Goal: Task Accomplishment & Management: Complete application form

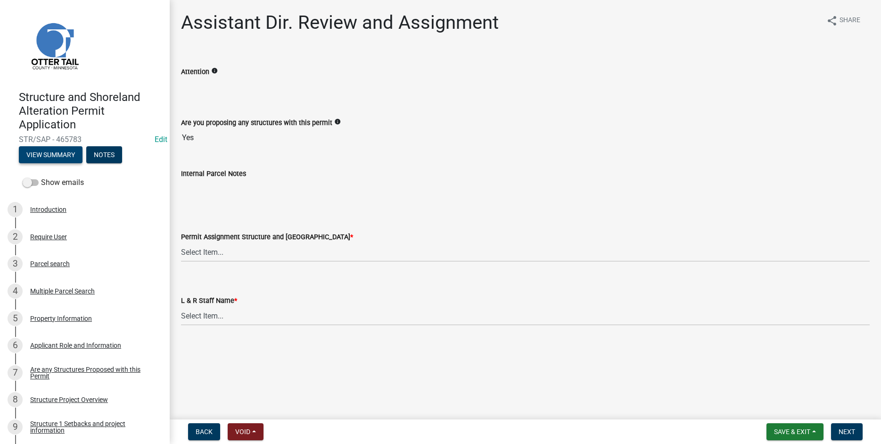
click at [54, 152] on button "View Summary" at bounding box center [51, 154] width 64 height 17
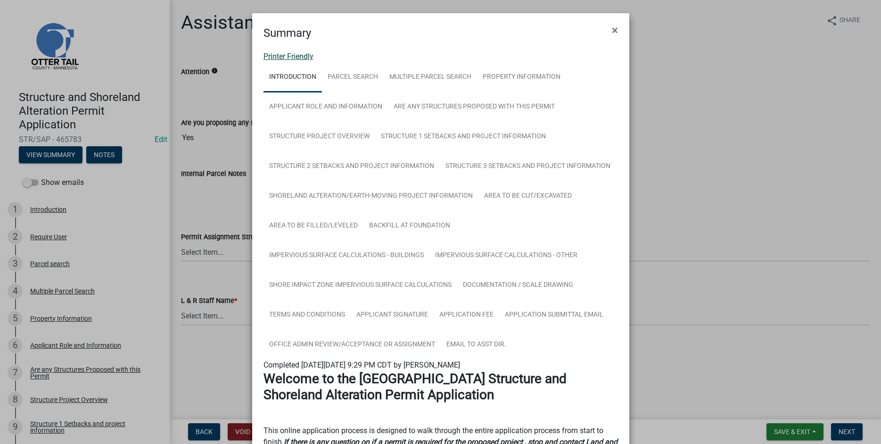
click at [279, 60] on link "Printer Friendly" at bounding box center [289, 56] width 50 height 9
click at [612, 31] on button "×" at bounding box center [615, 30] width 21 height 26
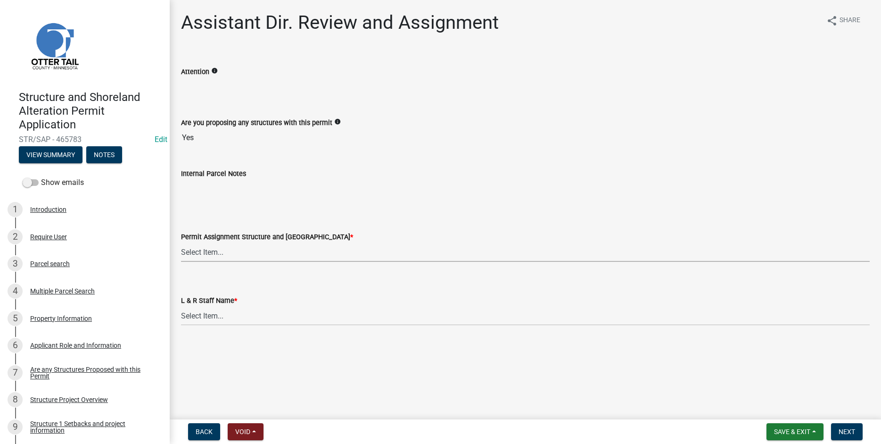
click at [181, 242] on select "Select Item... Alexis Newark (anewark@ottertailcounty.gov) Amy Busko (abusko@ot…" at bounding box center [525, 251] width 689 height 19
click option "[PERSON_NAME] ([EMAIL_ADDRESS][DOMAIN_NAME])" at bounding box center [0, 0] width 0 height 0
select select "587f38f5-c90e-4c12-9e10-d3e23909bbca"
click at [181, 306] on select "Select Item... Alexis Newark Amy Busko Andrea Perales Brittany Tollefson Christ…" at bounding box center [525, 315] width 689 height 19
click option "Kyle Westergard" at bounding box center [0, 0] width 0 height 0
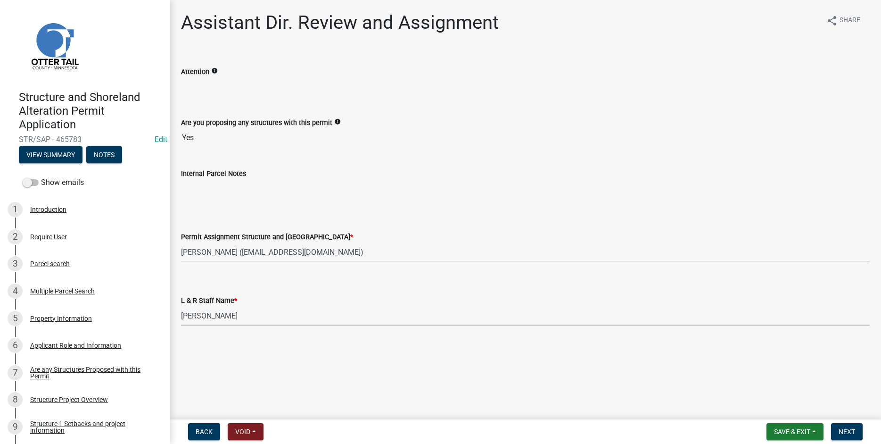
select select "b1ab52ec-9759-48a2-a5bb-a8b7da6cd639"
click at [848, 430] on span "Next" at bounding box center [847, 432] width 17 height 8
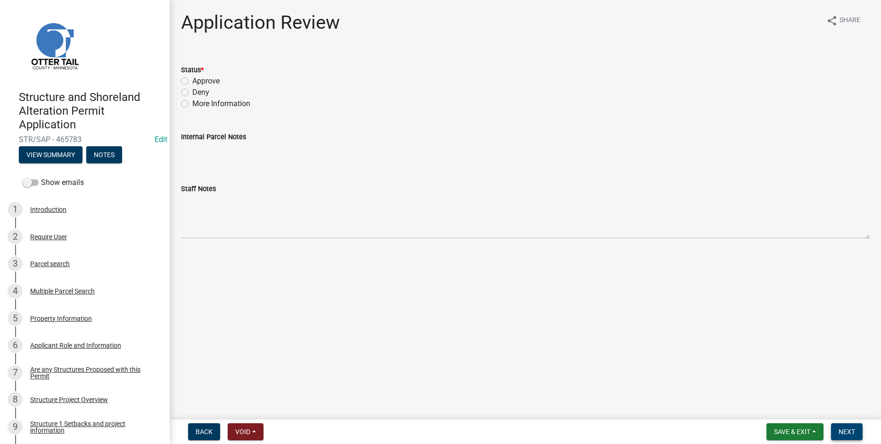
click at [847, 432] on span "Next" at bounding box center [847, 432] width 17 height 8
click at [846, 432] on span "Next" at bounding box center [847, 432] width 17 height 8
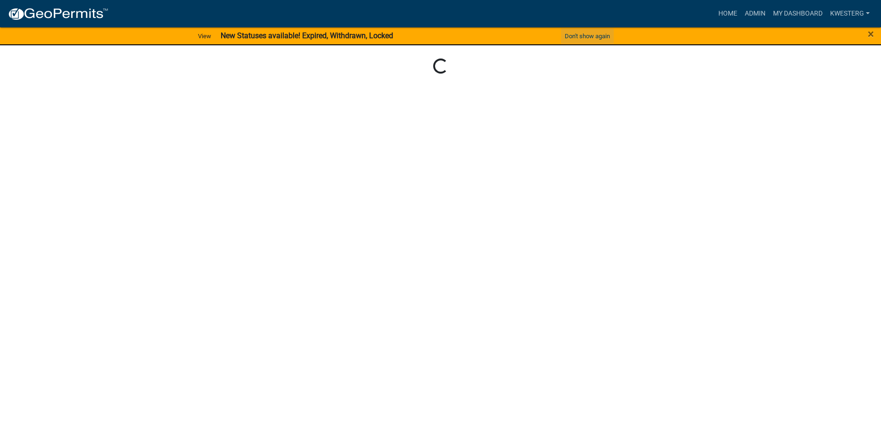
click at [579, 31] on button "Don't show again" at bounding box center [587, 36] width 53 height 16
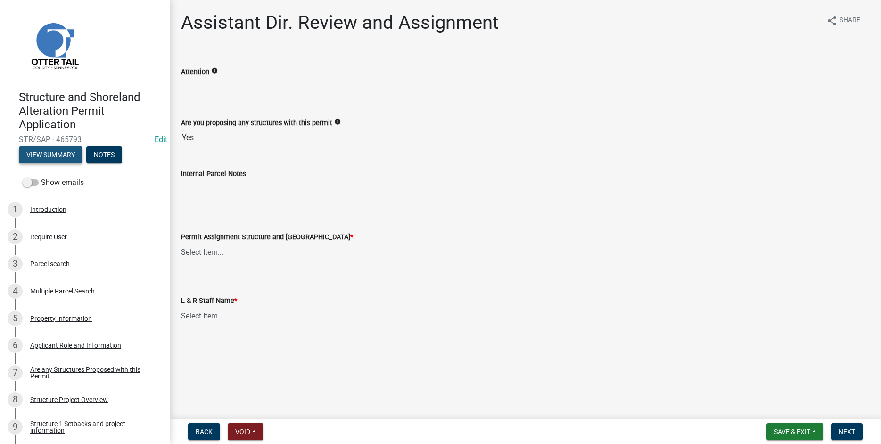
click at [32, 152] on button "View Summary" at bounding box center [51, 154] width 64 height 17
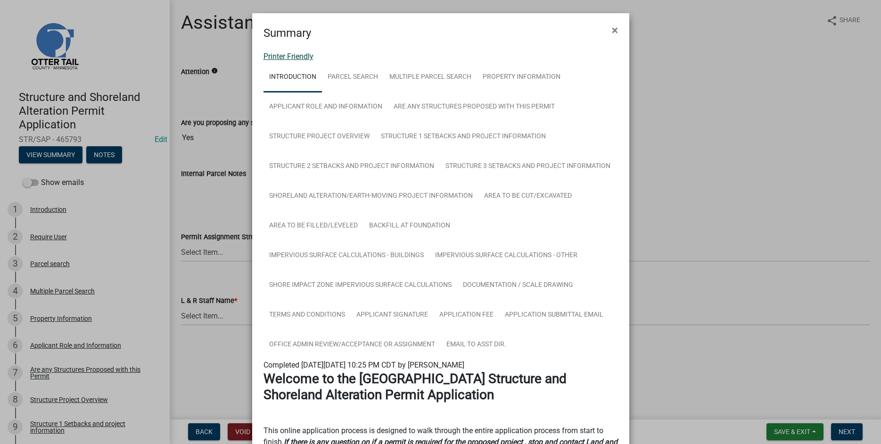
click at [281, 58] on link "Printer Friendly" at bounding box center [289, 56] width 50 height 9
click at [613, 30] on span "×" at bounding box center [615, 30] width 6 height 13
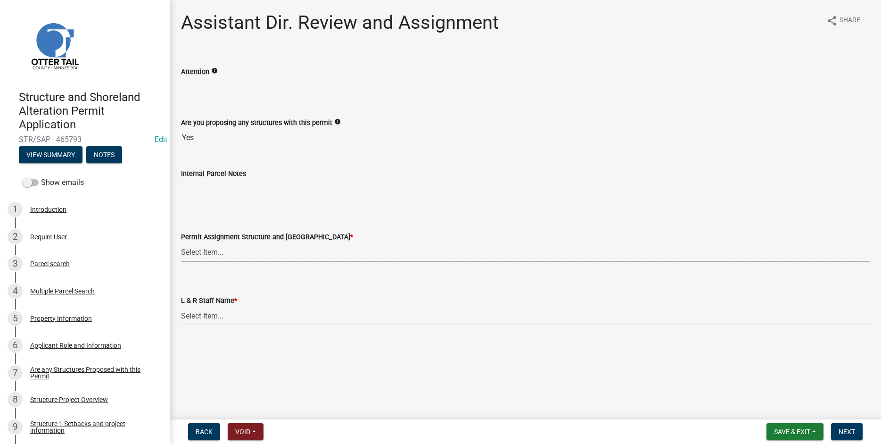
click at [181, 242] on select "Select Item... Alexis Newark (anewark@ottertailcounty.gov) Amy Busko (abusko@ot…" at bounding box center [525, 251] width 689 height 19
click option "[PERSON_NAME] ([EMAIL_ADDRESS][DOMAIN_NAME])" at bounding box center [0, 0] width 0 height 0
select select "587f38f5-c90e-4c12-9e10-d3e23909bbca"
click at [181, 306] on select "Select Item... Alexis Newark Amy Busko Andrea Perales Brittany Tollefson Christ…" at bounding box center [525, 315] width 689 height 19
click option "Kyle Westergard" at bounding box center [0, 0] width 0 height 0
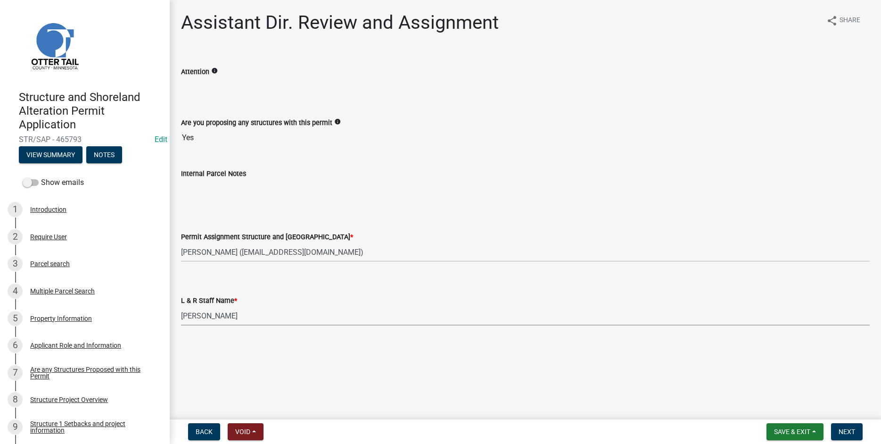
select select "b1ab52ec-9759-48a2-a5bb-a8b7da6cd639"
click at [840, 432] on span "Next" at bounding box center [847, 432] width 17 height 8
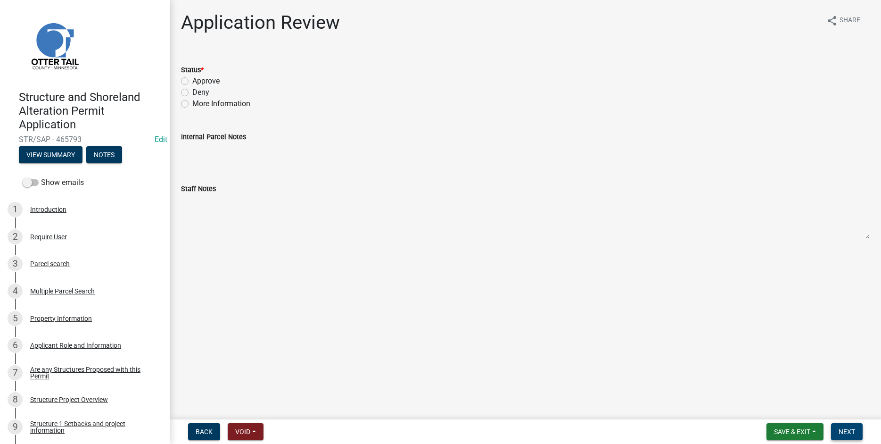
click at [852, 434] on span "Next" at bounding box center [847, 432] width 17 height 8
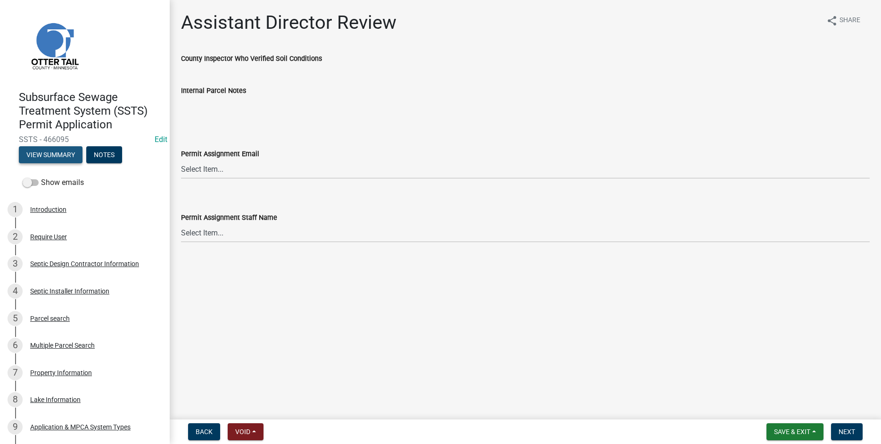
click at [53, 150] on button "View Summary" at bounding box center [51, 154] width 64 height 17
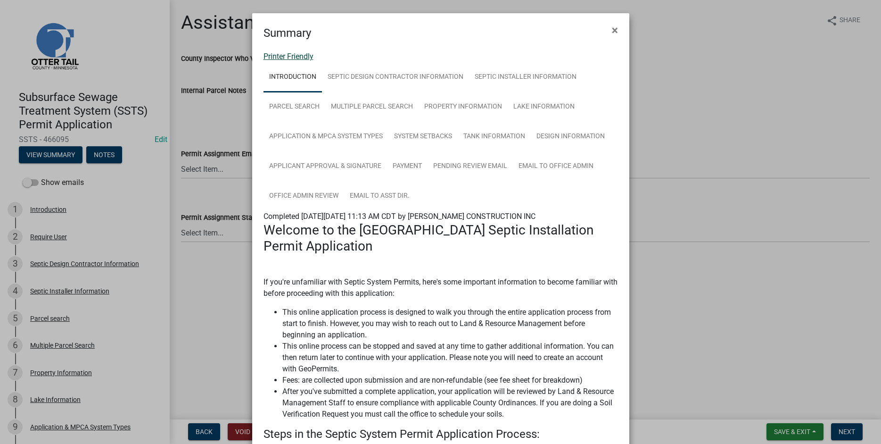
click at [275, 57] on link "Printer Friendly" at bounding box center [289, 56] width 50 height 9
click at [614, 28] on span "×" at bounding box center [615, 30] width 6 height 13
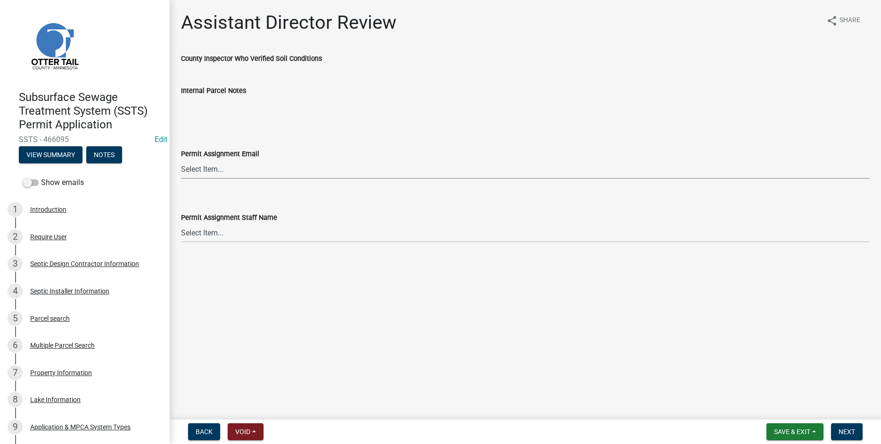
click at [181, 159] on select "Select Item... Alexis Newark (anewark@ottertailcounty.gov) Amy Busko (abusko@ot…" at bounding box center [525, 168] width 689 height 19
click option "Alexis Newark (anewark@ottertailcounty.gov)" at bounding box center [0, 0] width 0 height 0
select select "46a67eee-2c7d-4579-9973-15a8b9f9d8c4"
click at [181, 223] on select "Select Item... Alexis Newark Amy Busko Andrea Perales Brittany Tollefson Christ…" at bounding box center [525, 232] width 689 height 19
click option "Alexis Newark" at bounding box center [0, 0] width 0 height 0
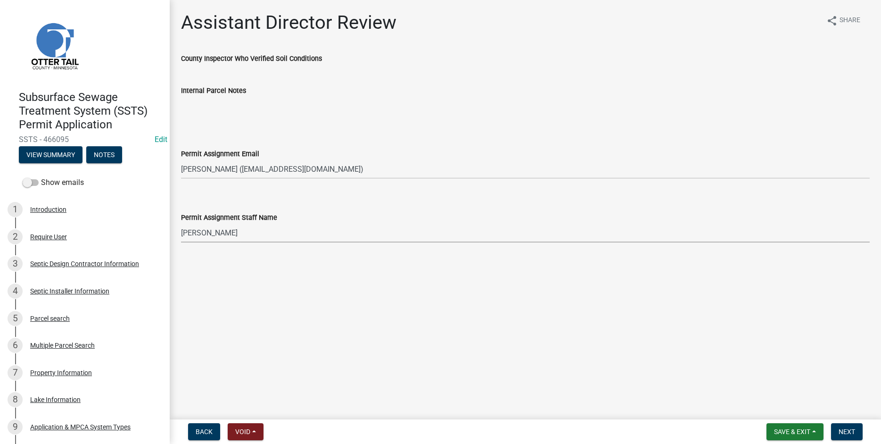
select select "f6a741f6-6d10-4601-9562-2e8ce244b7e0"
click at [845, 433] on span "Next" at bounding box center [847, 432] width 17 height 8
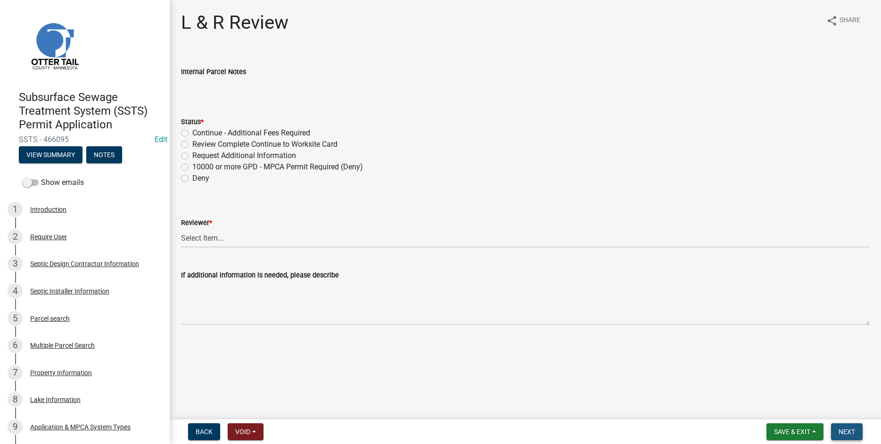
click at [838, 430] on button "Next" at bounding box center [847, 431] width 32 height 17
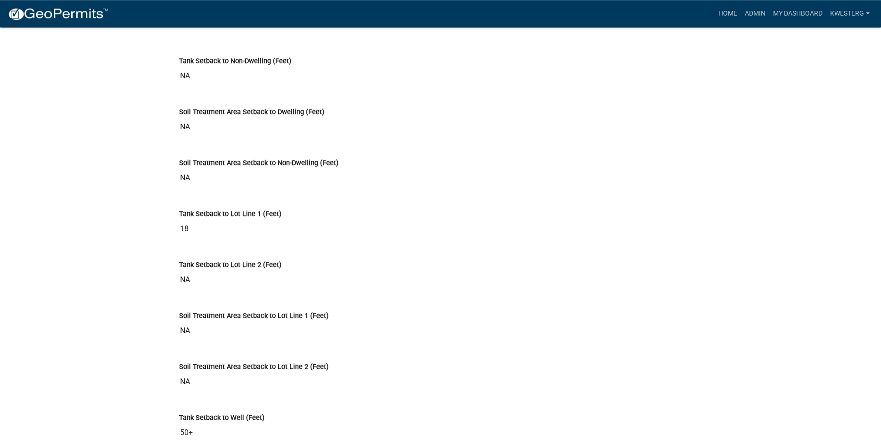
scroll to position [2778, 0]
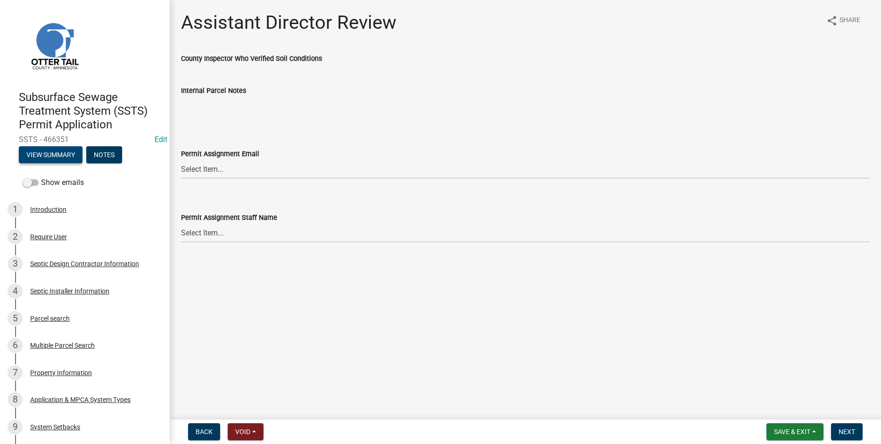
click at [45, 155] on button "View Summary" at bounding box center [51, 154] width 64 height 17
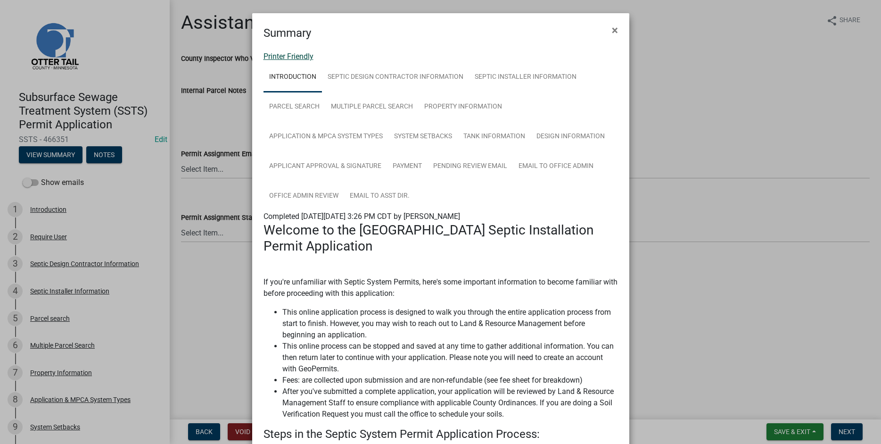
click at [271, 56] on link "Printer Friendly" at bounding box center [289, 56] width 50 height 9
click at [609, 30] on button "×" at bounding box center [615, 30] width 21 height 26
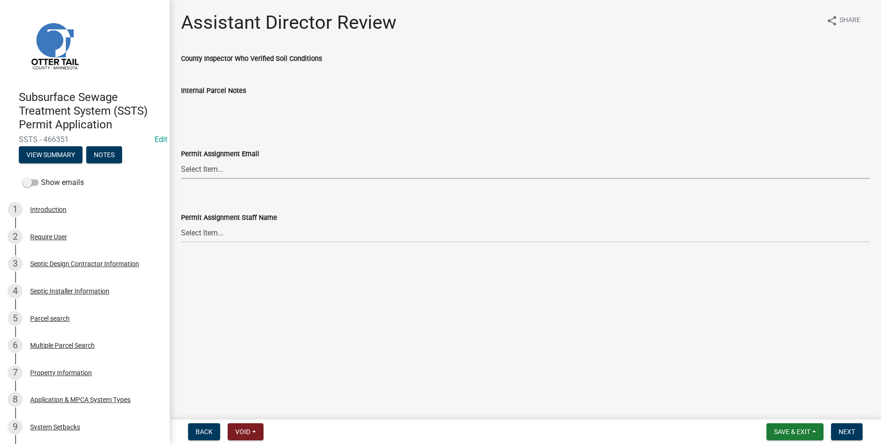
click at [181, 159] on select "Select Item... Alexis Newark (anewark@ottertailcounty.gov) Amy Busko (abusko@ot…" at bounding box center [525, 168] width 689 height 19
click option "Michelle Jevne (mjevne@ottertailcounty.gov)" at bounding box center [0, 0] width 0 height 0
select select "6b95c9b4-5b94-4d6a-a2c9-ae9db59a969e"
click at [181, 223] on select "Select Item... Alexis Newark Amy Busko Andrea Perales Brittany Tollefson Christ…" at bounding box center [525, 232] width 689 height 19
click option "Michelle Jevne" at bounding box center [0, 0] width 0 height 0
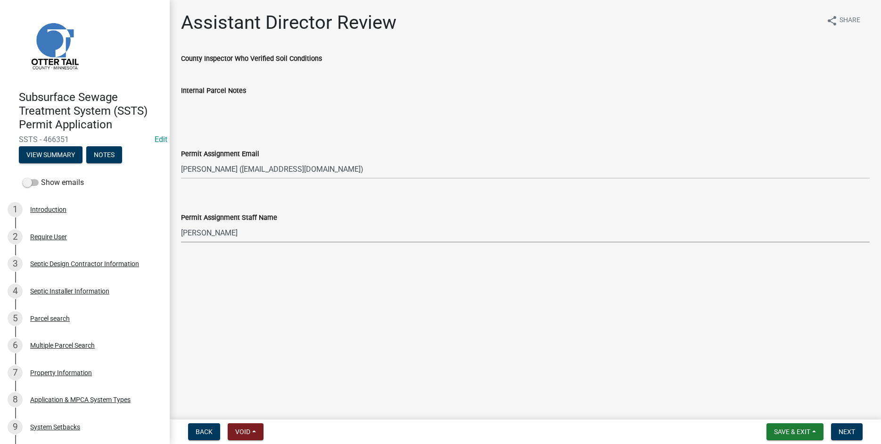
select select "b4c12476-3918-4c31-b34d-126d47b866fd"
click at [846, 429] on span "Next" at bounding box center [847, 432] width 17 height 8
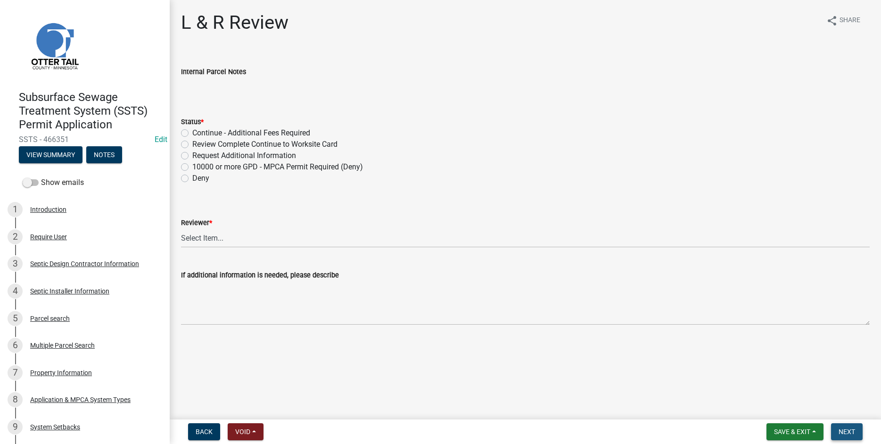
click at [849, 430] on span "Next" at bounding box center [847, 432] width 17 height 8
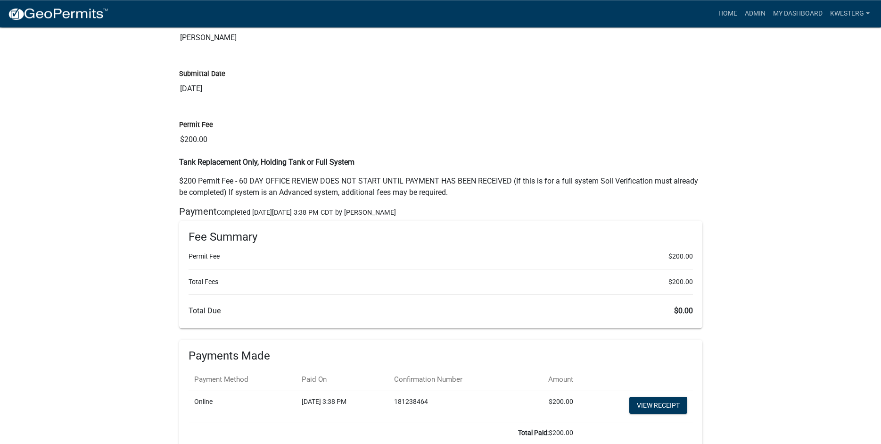
scroll to position [4366, 0]
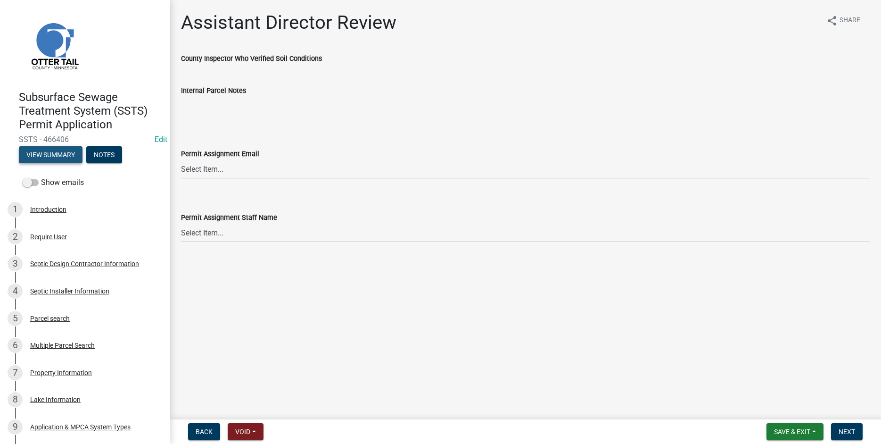
click at [45, 159] on button "View Summary" at bounding box center [51, 154] width 64 height 17
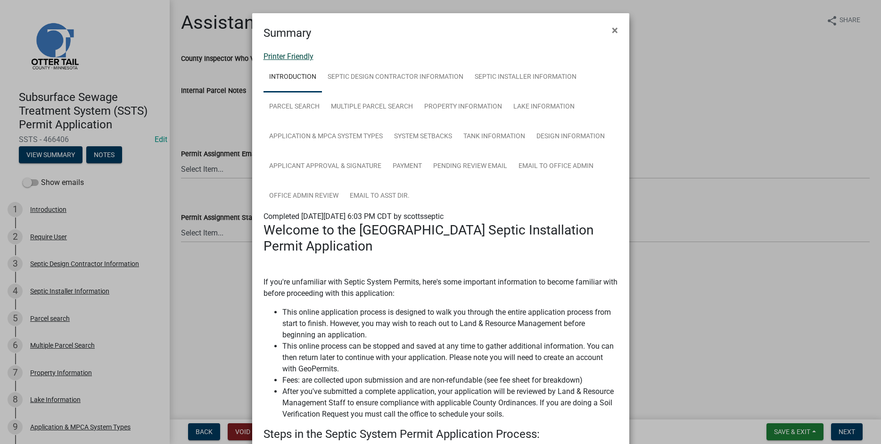
click at [279, 55] on link "Printer Friendly" at bounding box center [289, 56] width 50 height 9
click at [613, 31] on span "×" at bounding box center [615, 30] width 6 height 13
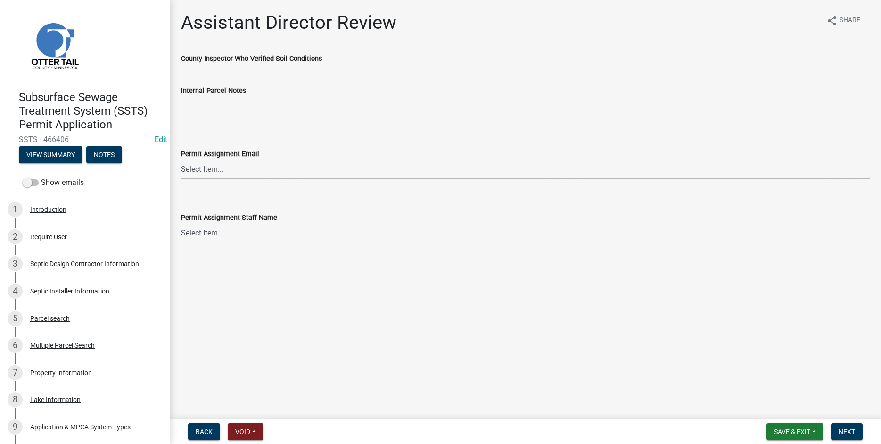
click at [181, 159] on select "Select Item... Alexis Newark (anewark@ottertailcounty.gov) Amy Busko (abusko@ot…" at bounding box center [525, 168] width 689 height 19
click option "Brittany Tollefson (btollefson@ottertailcounty.gov)" at bounding box center [0, 0] width 0 height 0
select select "541addf4-52df-4608-91ce-bf29f574816c"
click at [181, 223] on select "Select Item... Alexis Newark Amy Busko Andrea Perales Brittany Tollefson Christ…" at bounding box center [525, 232] width 689 height 19
click option "Brittany Tollefson" at bounding box center [0, 0] width 0 height 0
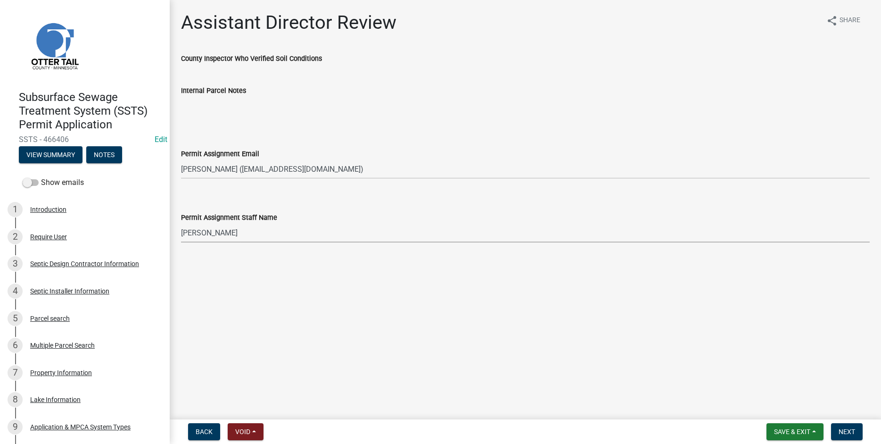
select select "55b171dc-ec57-498b-8d80-4b55e0b91b84"
click at [848, 432] on span "Next" at bounding box center [847, 432] width 17 height 8
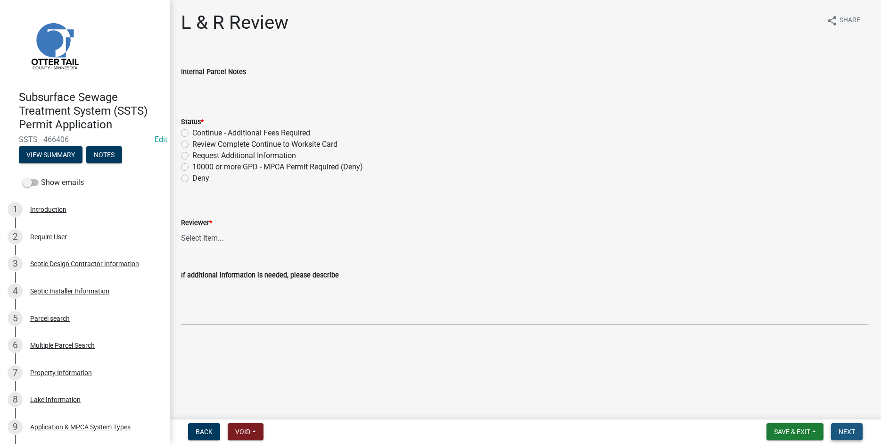
click at [843, 438] on button "Next" at bounding box center [847, 431] width 32 height 17
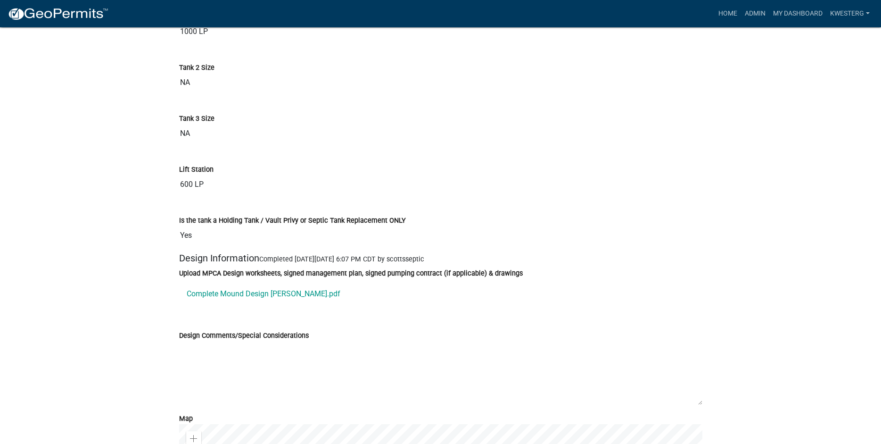
scroll to position [3676, 0]
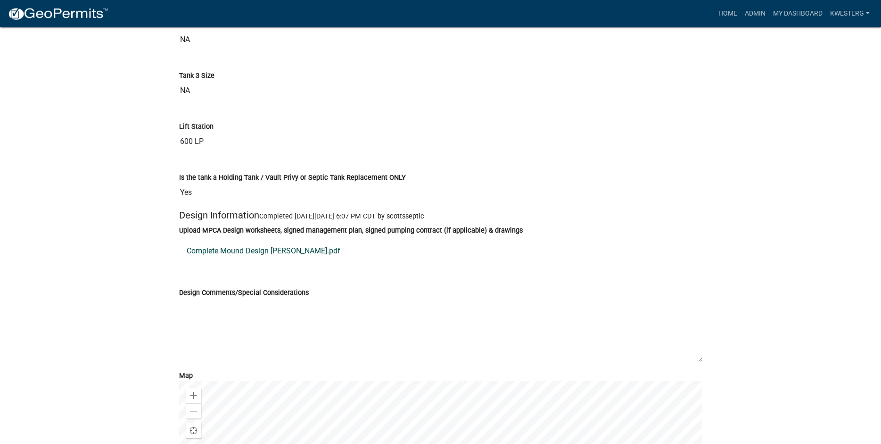
click at [263, 262] on link "Complete Mound Design [PERSON_NAME].pdf" at bounding box center [440, 251] width 523 height 23
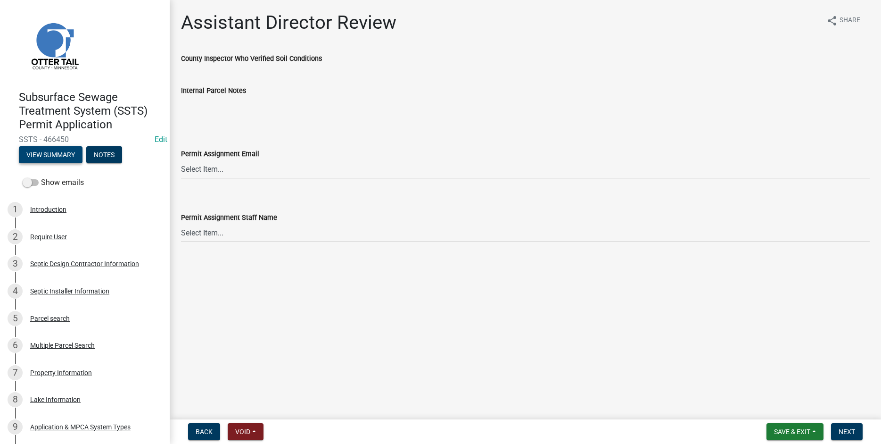
click at [43, 151] on button "View Summary" at bounding box center [51, 154] width 64 height 17
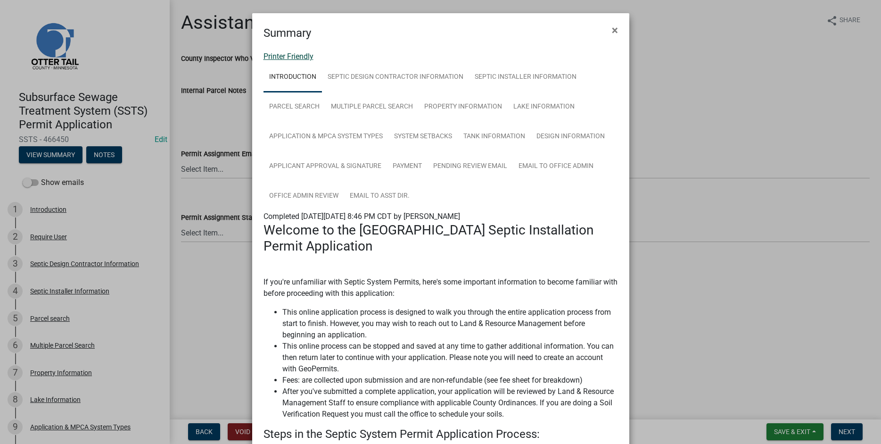
click at [279, 55] on link "Printer Friendly" at bounding box center [289, 56] width 50 height 9
click at [613, 31] on span "×" at bounding box center [615, 30] width 6 height 13
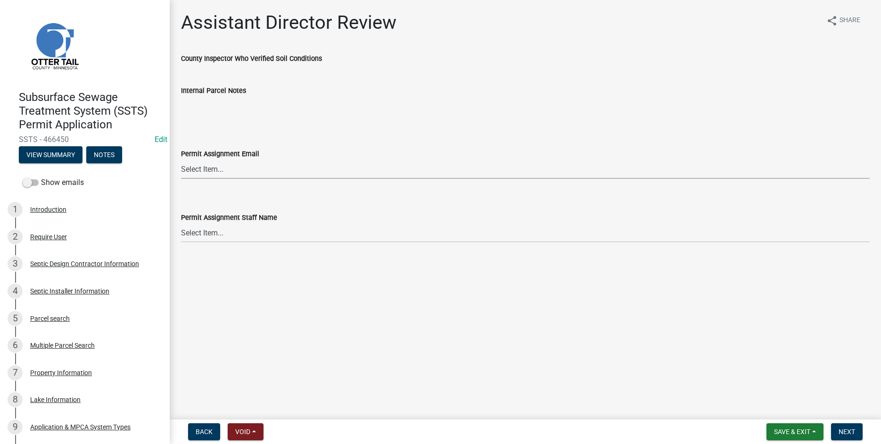
click at [181, 159] on select "Select Item... Alexis Newark (anewark@ottertailcounty.gov) Amy Busko (abusko@ot…" at bounding box center [525, 168] width 689 height 19
click option "Sheila Dahl (sdahl@ottertailcounty.gov)" at bounding box center [0, 0] width 0 height 0
select select "89a5be53-38a7-49db-a5bb-3c2b1b47ac21"
click at [181, 223] on select "Select Item... Alexis Newark Amy Busko Andrea Perales Brittany Tollefson Christ…" at bounding box center [525, 232] width 689 height 19
click option "Sheila Dahl" at bounding box center [0, 0] width 0 height 0
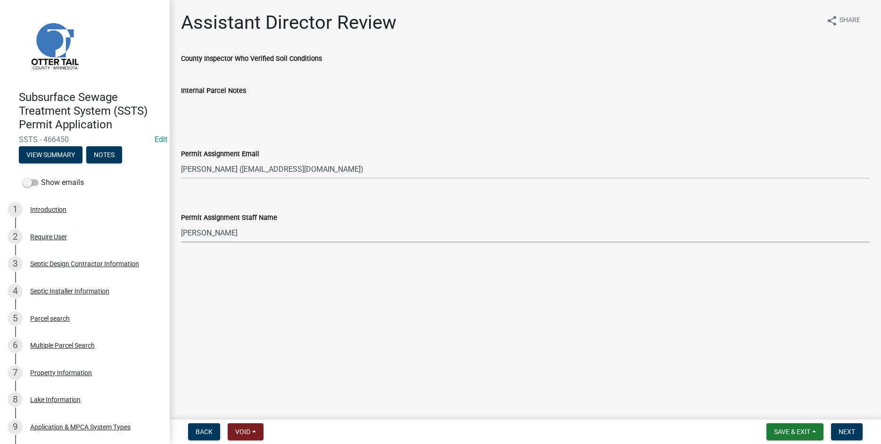
select select "67745ee8-7159-4960-80f9-a638286b467c"
click at [849, 431] on span "Next" at bounding box center [847, 432] width 17 height 8
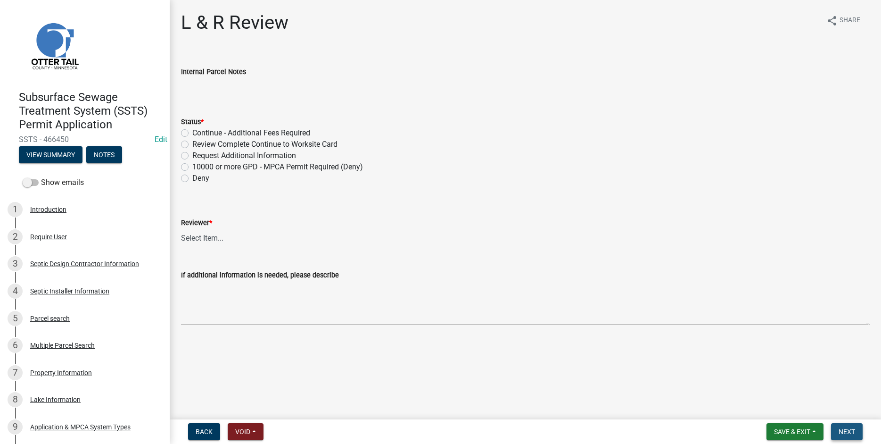
click at [845, 429] on span "Next" at bounding box center [847, 432] width 17 height 8
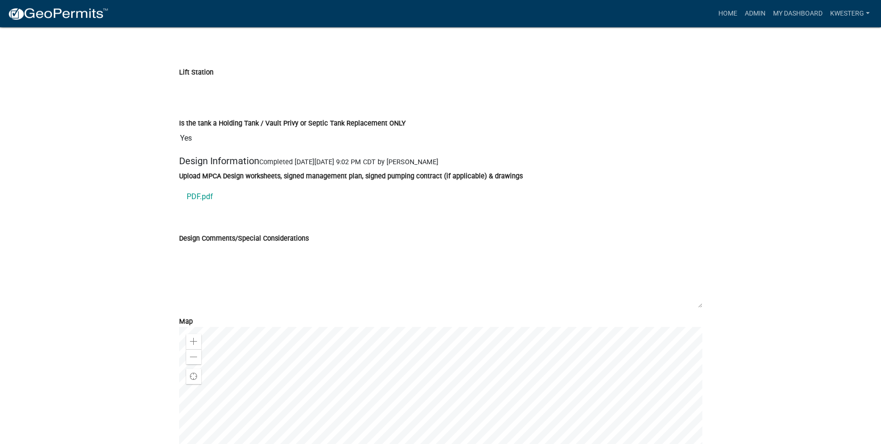
scroll to position [3704, 0]
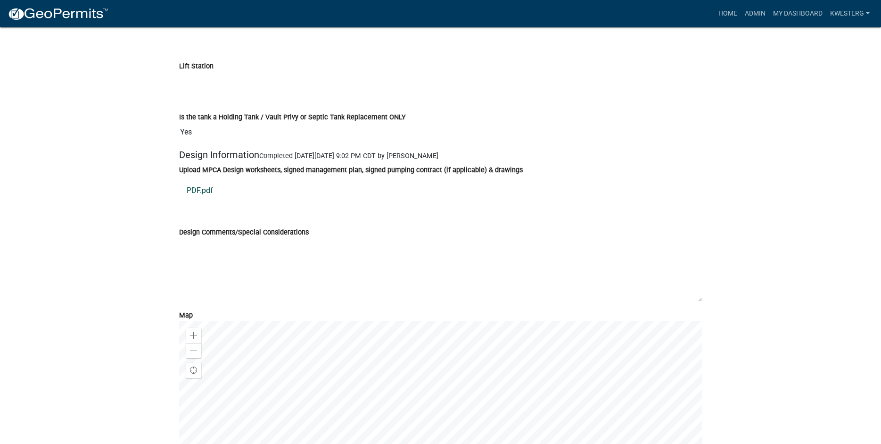
click at [208, 201] on link "PDF.pdf" at bounding box center [440, 190] width 523 height 23
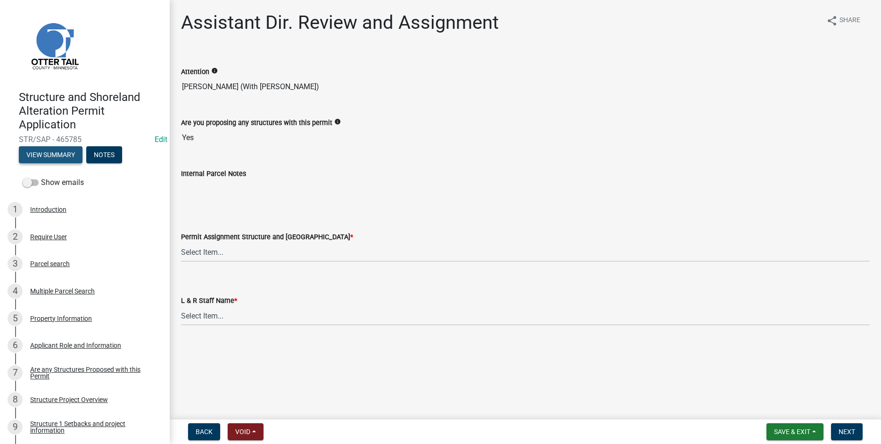
click at [53, 152] on button "View Summary" at bounding box center [51, 154] width 64 height 17
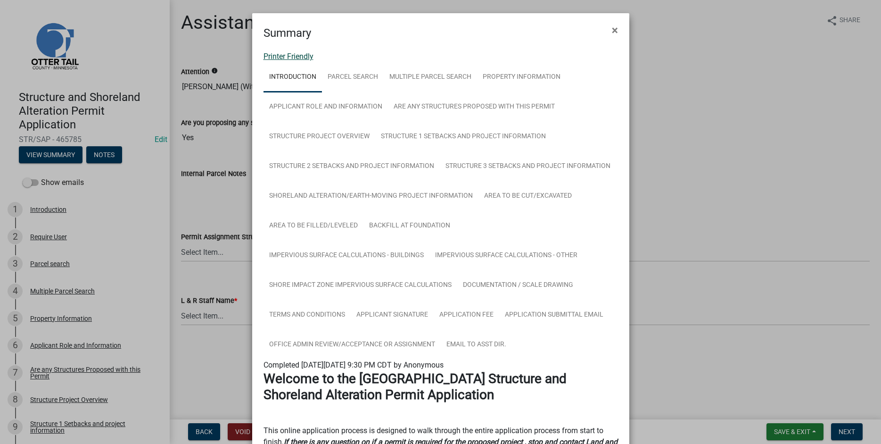
click at [279, 54] on link "Printer Friendly" at bounding box center [289, 56] width 50 height 9
click at [614, 30] on span "×" at bounding box center [615, 30] width 6 height 13
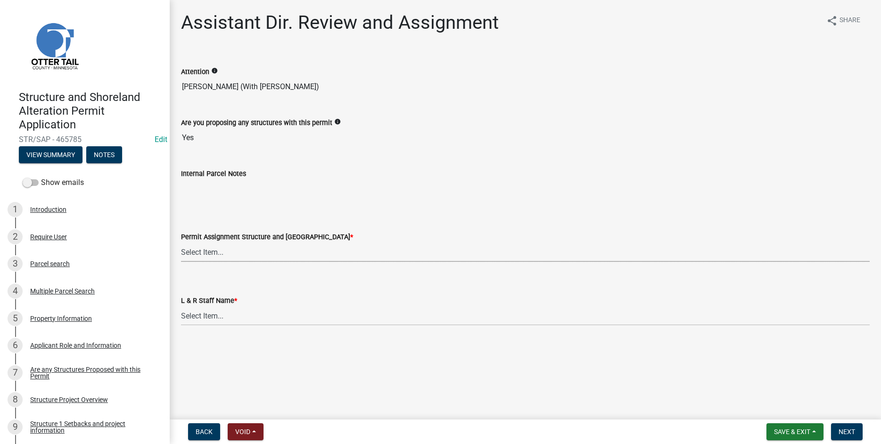
click at [181, 242] on select "Select Item... [PERSON_NAME] ([EMAIL_ADDRESS][DOMAIN_NAME]) [PERSON_NAME] ([EMA…" at bounding box center [525, 251] width 689 height 19
click option "[PERSON_NAME] ([EMAIL_ADDRESS][DOMAIN_NAME])" at bounding box center [0, 0] width 0 height 0
select select "587f38f5-c90e-4c12-9e10-d3e23909bbca"
click at [181, 306] on select "Select Item... [PERSON_NAME] [PERSON_NAME] [PERSON_NAME] [PERSON_NAME] [PERSON_…" at bounding box center [525, 315] width 689 height 19
click option "[PERSON_NAME]" at bounding box center [0, 0] width 0 height 0
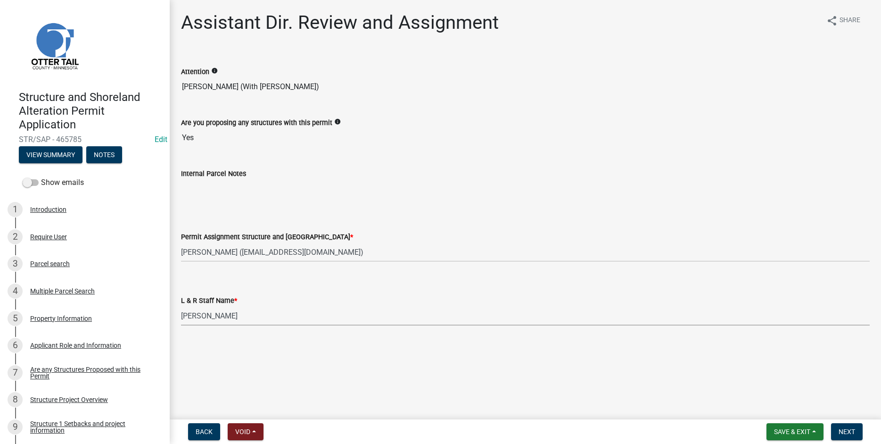
select select "b1ab52ec-9759-48a2-a5bb-a8b7da6cd639"
click at [852, 432] on span "Next" at bounding box center [847, 432] width 17 height 8
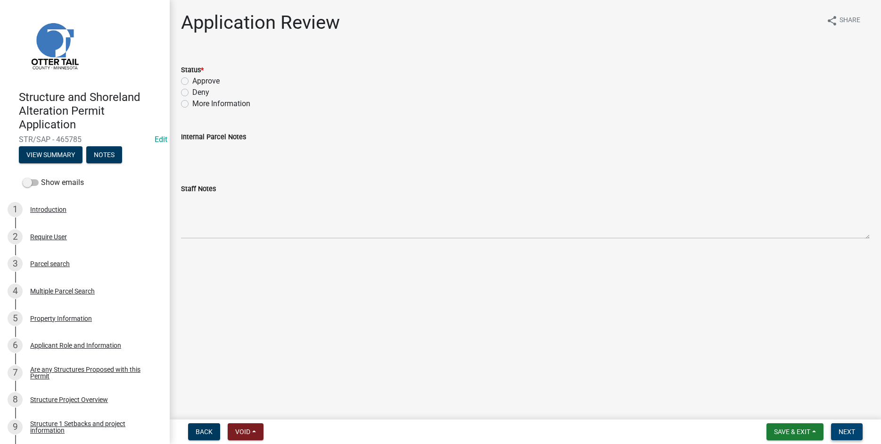
click at [851, 429] on span "Next" at bounding box center [847, 432] width 17 height 8
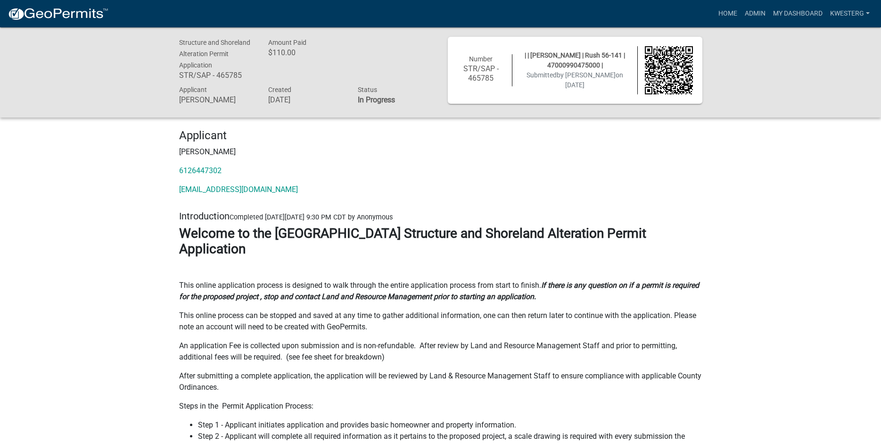
scroll to position [60, 0]
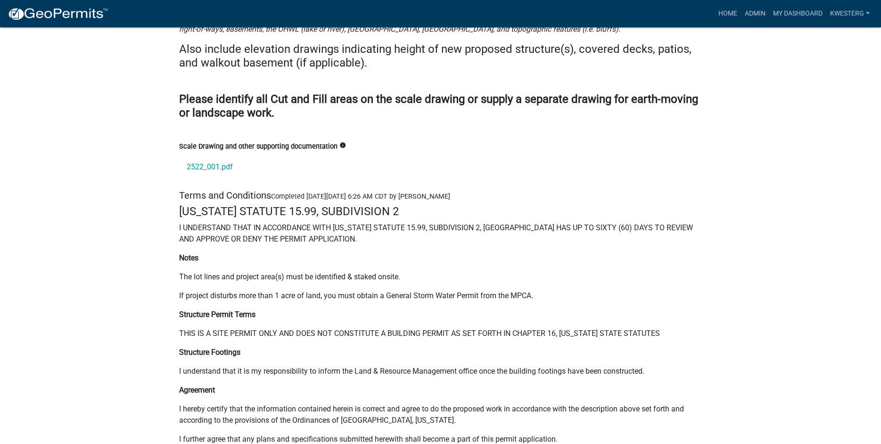
scroll to position [12594, 0]
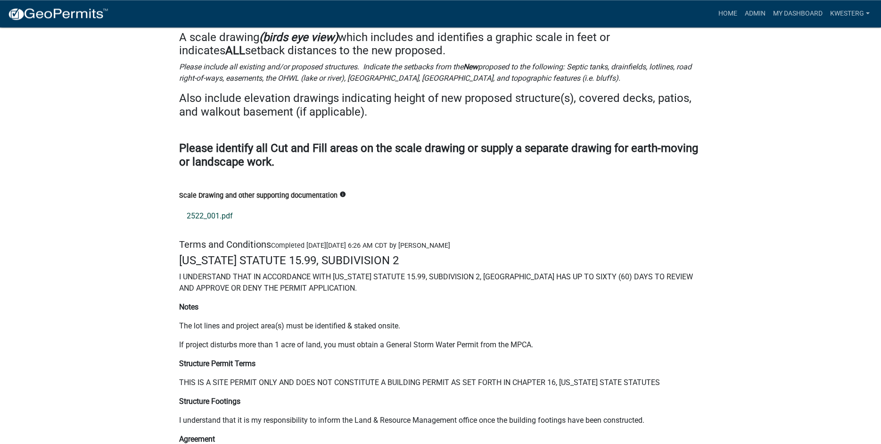
click at [201, 227] on link "2522_001.pdf" at bounding box center [440, 216] width 523 height 23
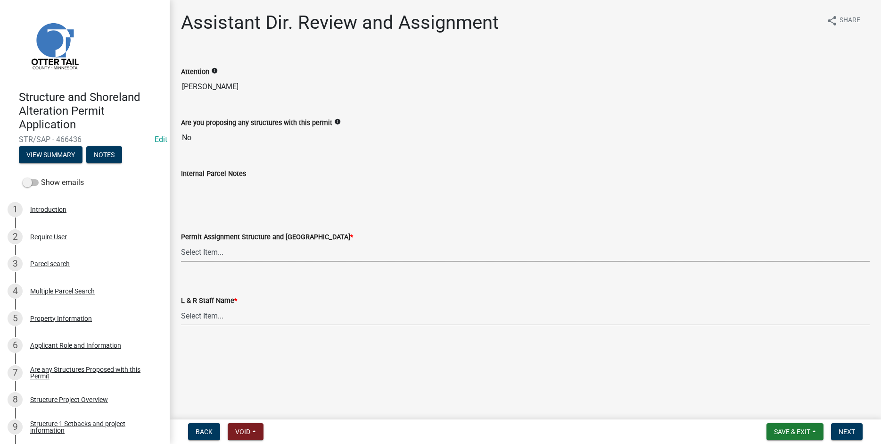
click at [181, 242] on select "Select Item... [PERSON_NAME] ([EMAIL_ADDRESS][DOMAIN_NAME]) [PERSON_NAME] ([EMA…" at bounding box center [525, 251] width 689 height 19
click at [141, 222] on link "1 Introduction" at bounding box center [85, 209] width 170 height 27
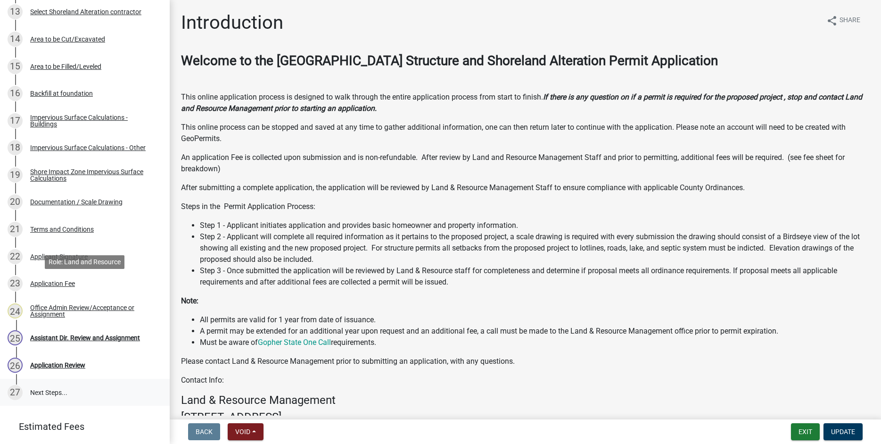
scroll to position [573, 0]
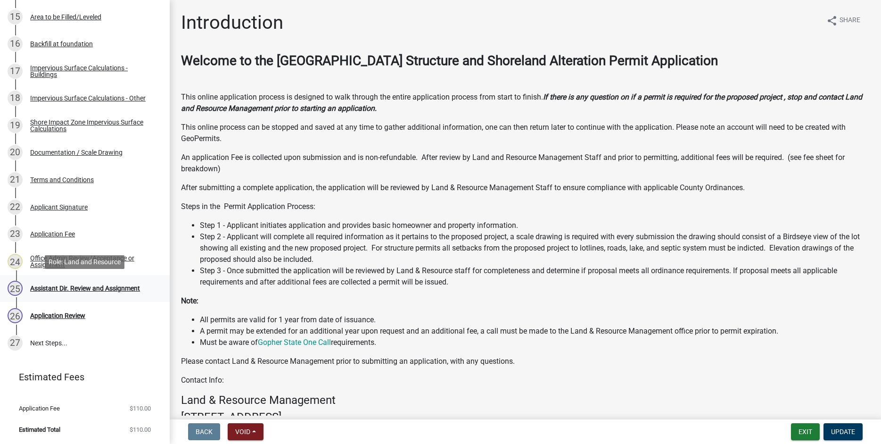
click at [83, 285] on div "Assistant Dir. Review and Assignment" at bounding box center [85, 288] width 110 height 7
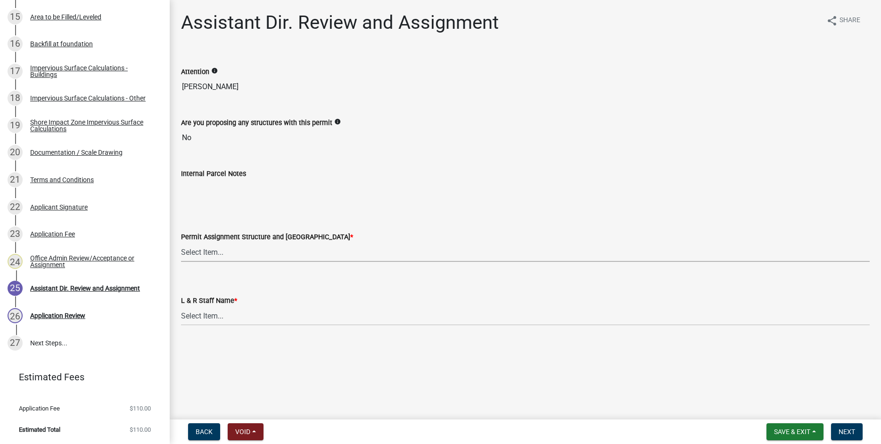
click at [181, 242] on select "Select Item... [PERSON_NAME] ([EMAIL_ADDRESS][DOMAIN_NAME]) [PERSON_NAME] ([EMA…" at bounding box center [525, 251] width 689 height 19
click option "[PERSON_NAME] ([EMAIL_ADDRESS][DOMAIN_NAME])" at bounding box center [0, 0] width 0 height 0
select select "989828fc-18e1-4803-8552-4d2c3470160b"
click at [181, 306] on select "Select Item... Alexis Newark Amy Busko Andrea Perales Brittany Tollefson Christ…" at bounding box center [525, 315] width 689 height 19
click option "[PERSON_NAME]" at bounding box center [0, 0] width 0 height 0
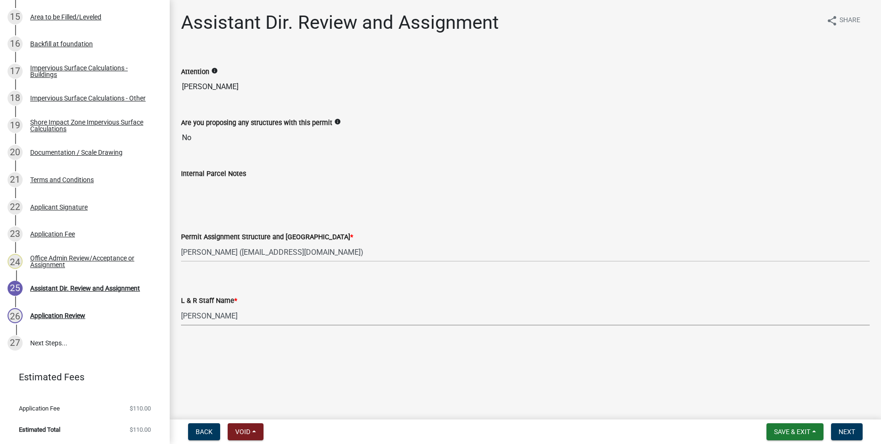
select select "f66be788-4dd6-459d-a9ec-6d83f4dfb709"
click at [850, 431] on span "Next" at bounding box center [847, 432] width 17 height 8
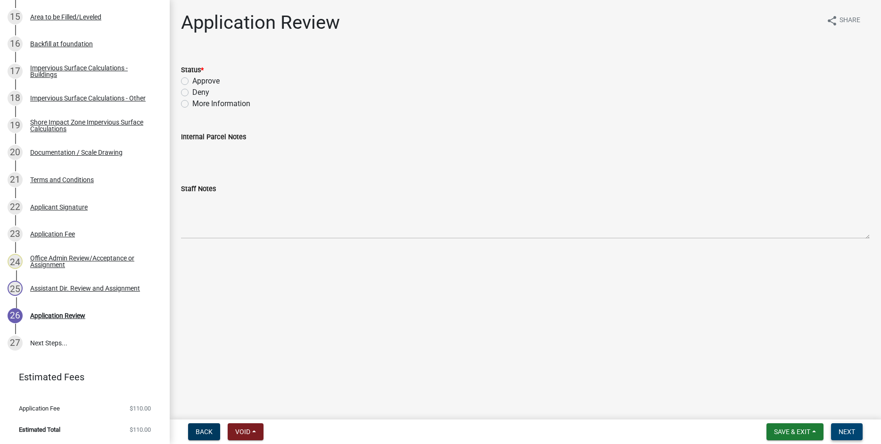
click at [852, 432] on span "Next" at bounding box center [847, 432] width 17 height 8
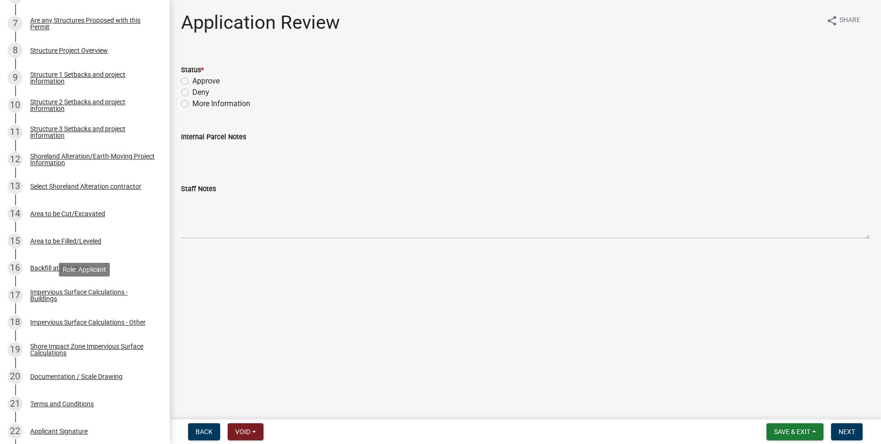
scroll to position [573, 0]
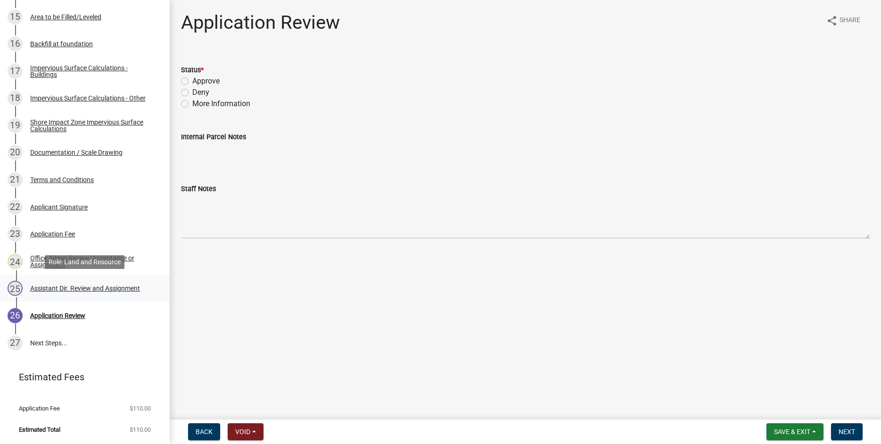
click at [74, 287] on div "Assistant Dir. Review and Assignment" at bounding box center [85, 288] width 110 height 7
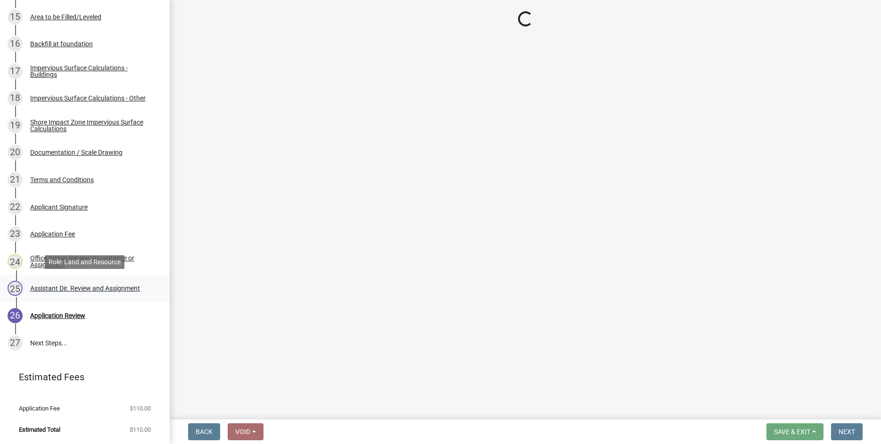
select select "989828fc-18e1-4803-8552-4d2c3470160b"
select select "f66be788-4dd6-459d-a9ec-6d83f4dfb709"
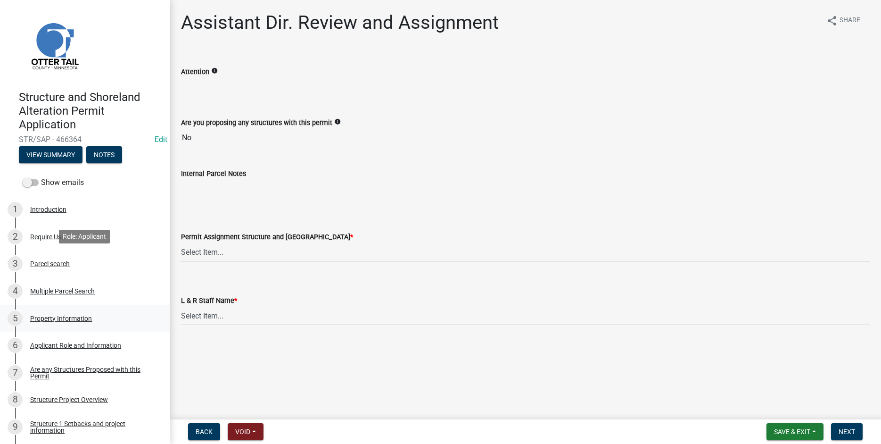
scroll to position [181, 0]
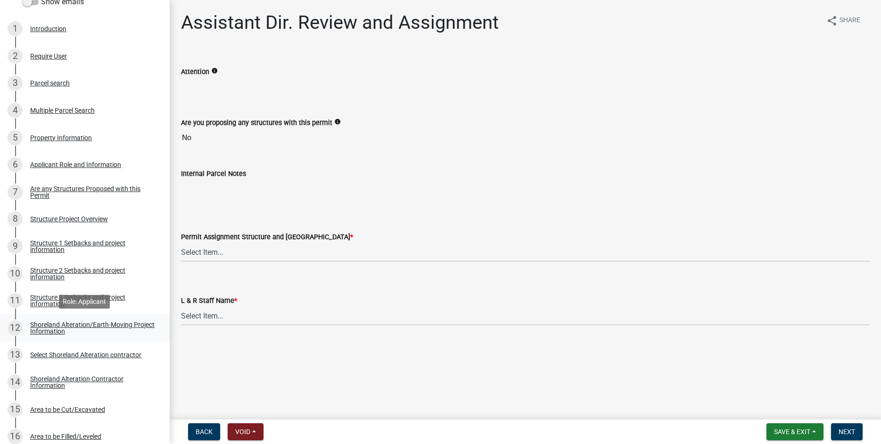
click at [50, 326] on div "Shoreland Alteration/Earth-Moving Project Information" at bounding box center [92, 327] width 125 height 13
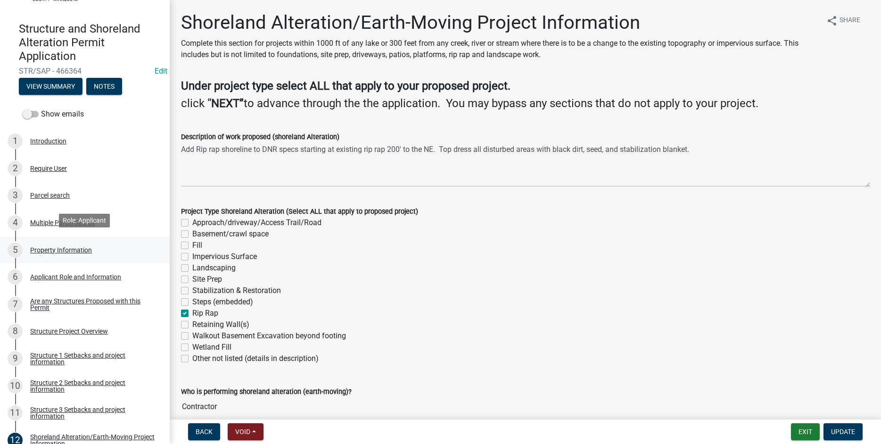
scroll to position [0, 0]
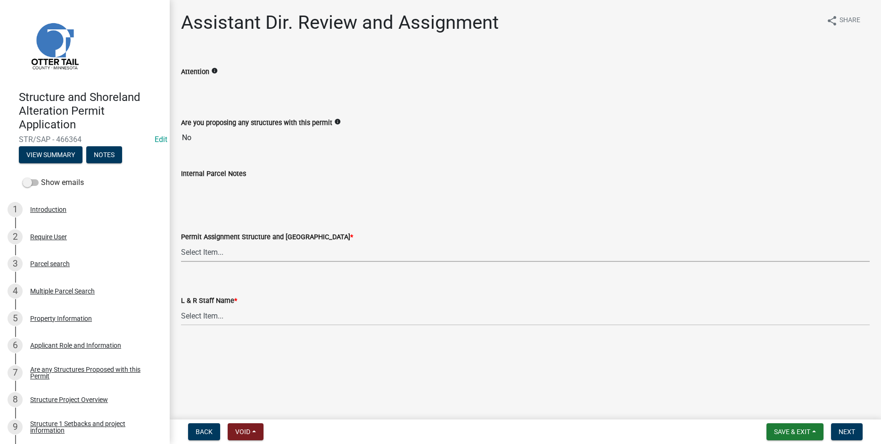
click at [181, 242] on select "Select Item... [PERSON_NAME] ([EMAIL_ADDRESS][DOMAIN_NAME]) [PERSON_NAME] ([EMA…" at bounding box center [525, 251] width 689 height 19
click option "[PERSON_NAME] ([EMAIL_ADDRESS][DOMAIN_NAME])" at bounding box center [0, 0] width 0 height 0
select select "989828fc-18e1-4803-8552-4d2c3470160b"
click at [181, 306] on select "Select Item... [PERSON_NAME] [PERSON_NAME] [PERSON_NAME] [PERSON_NAME] [PERSON_…" at bounding box center [525, 315] width 689 height 19
click option "[PERSON_NAME]" at bounding box center [0, 0] width 0 height 0
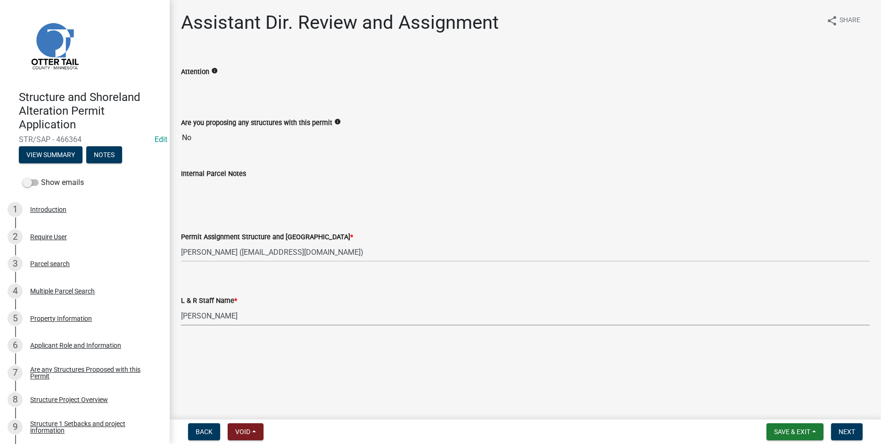
select select "f66be788-4dd6-459d-a9ec-6d83f4dfb709"
click at [847, 433] on span "Next" at bounding box center [847, 432] width 17 height 8
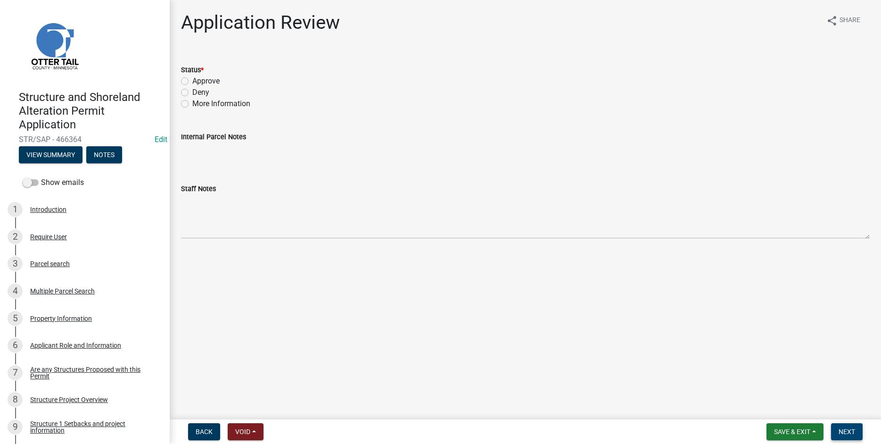
click at [848, 434] on span "Next" at bounding box center [847, 432] width 17 height 8
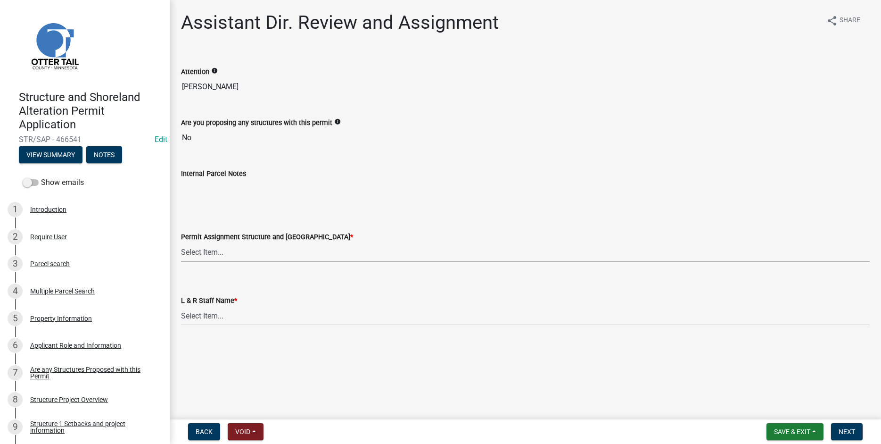
click at [181, 242] on select "Select Item... [PERSON_NAME] ([EMAIL_ADDRESS][DOMAIN_NAME]) [PERSON_NAME] ([EMA…" at bounding box center [525, 251] width 689 height 19
click option "[PERSON_NAME] ([EMAIL_ADDRESS][DOMAIN_NAME])" at bounding box center [0, 0] width 0 height 0
select select "989828fc-18e1-4803-8552-4d2c3470160b"
click at [181, 306] on select "Select Item... [PERSON_NAME] [PERSON_NAME] [PERSON_NAME] [PERSON_NAME] [PERSON_…" at bounding box center [525, 315] width 689 height 19
click option "[PERSON_NAME]" at bounding box center [0, 0] width 0 height 0
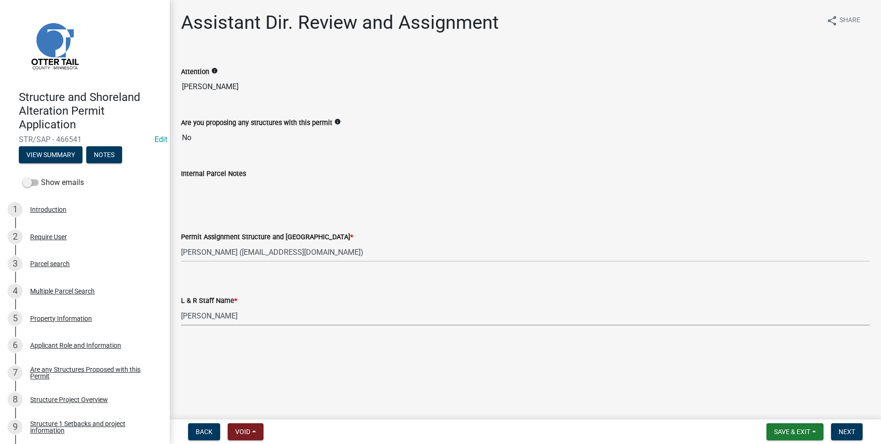
select select "f66be788-4dd6-459d-a9ec-6d83f4dfb709"
click at [849, 432] on span "Next" at bounding box center [847, 432] width 17 height 8
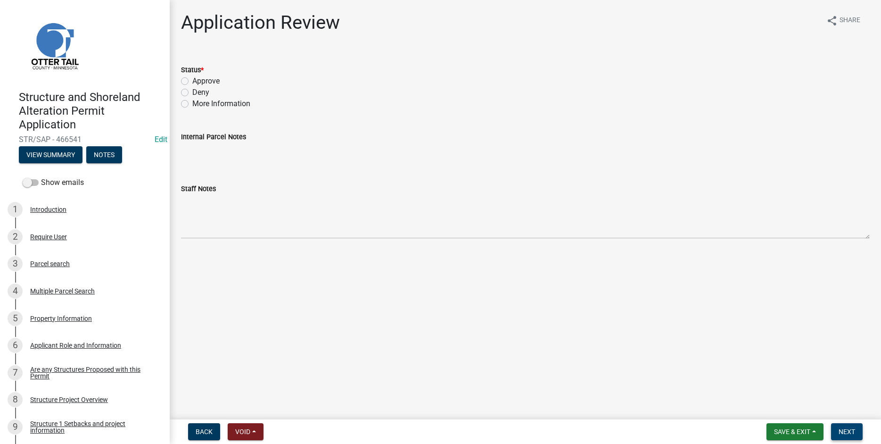
click at [851, 428] on span "Next" at bounding box center [847, 432] width 17 height 8
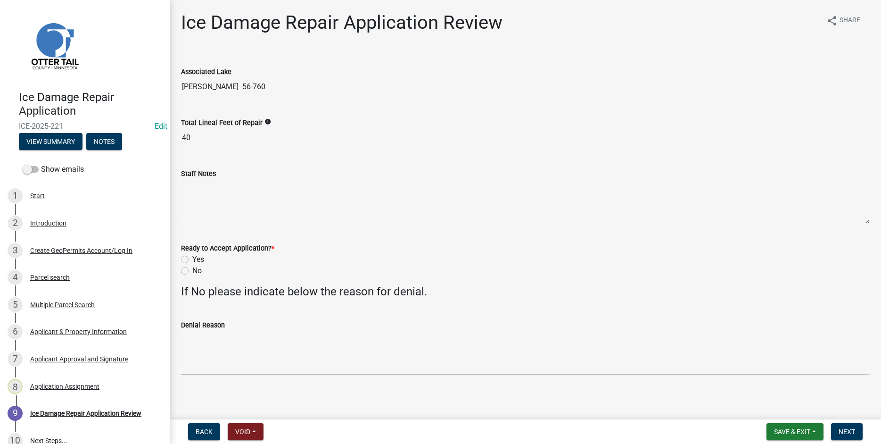
click at [192, 257] on label "Yes" at bounding box center [198, 259] width 12 height 11
click at [192, 257] on input "Yes" at bounding box center [195, 257] width 6 height 6
radio input "true"
click at [842, 434] on span "Next" at bounding box center [847, 432] width 17 height 8
click at [192, 260] on label "Yes" at bounding box center [198, 259] width 12 height 11
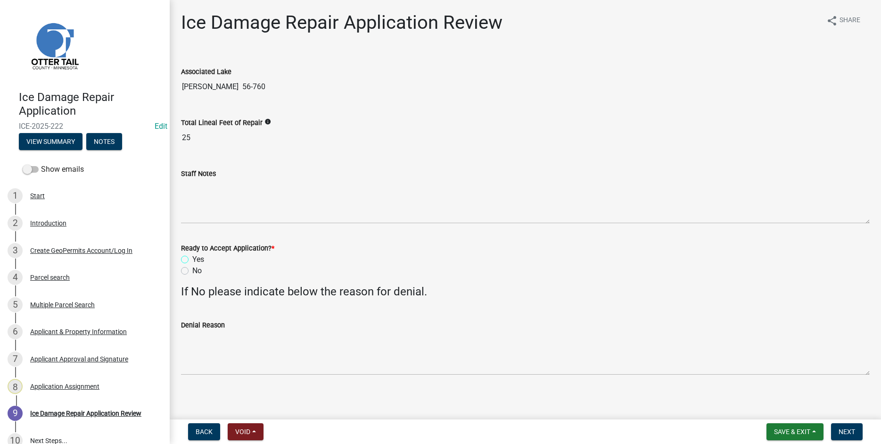
click at [192, 260] on input "Yes" at bounding box center [195, 257] width 6 height 6
radio input "true"
click at [844, 432] on span "Next" at bounding box center [847, 432] width 17 height 8
click at [192, 258] on label "Yes" at bounding box center [198, 259] width 12 height 11
click at [192, 258] on input "Yes" at bounding box center [195, 257] width 6 height 6
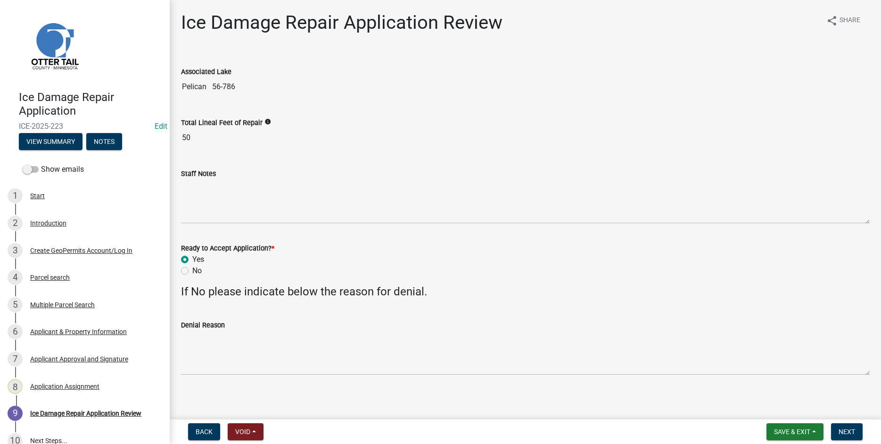
radio input "true"
click at [846, 432] on span "Next" at bounding box center [847, 432] width 17 height 8
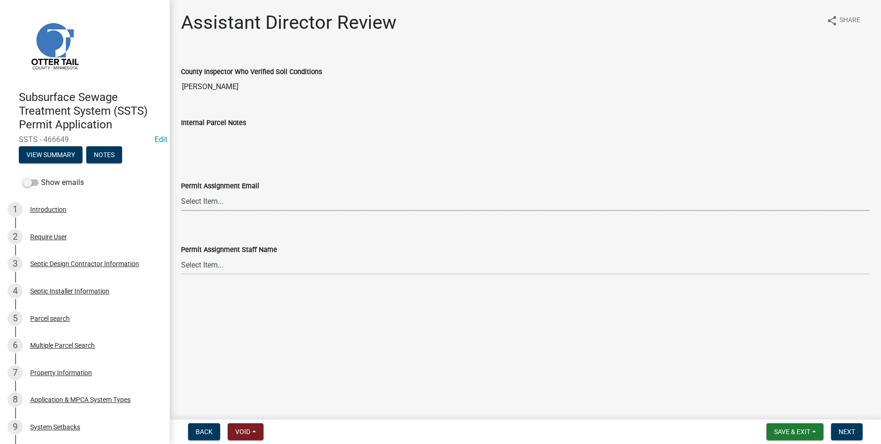
click at [181, 191] on select "Select Item... [PERSON_NAME] ([EMAIL_ADDRESS][DOMAIN_NAME]) [PERSON_NAME] ([EMA…" at bounding box center [525, 200] width 689 height 19
click option "[PERSON_NAME] ([EMAIL_ADDRESS][DOMAIN_NAME])" at bounding box center [0, 0] width 0 height 0
select select "541addf4-52df-4608-91ce-bf29f574816c"
click at [181, 255] on select "Select Item... [PERSON_NAME] [PERSON_NAME] [PERSON_NAME] [PERSON_NAME] [PERSON_…" at bounding box center [525, 264] width 689 height 19
click option "[PERSON_NAME]" at bounding box center [0, 0] width 0 height 0
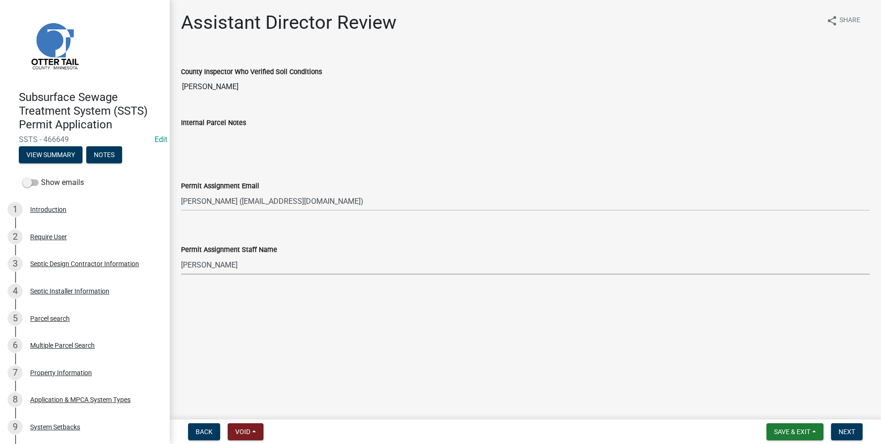
select select "55b171dc-ec57-498b-8d80-4b55e0b91b84"
click at [852, 432] on span "Next" at bounding box center [847, 432] width 17 height 8
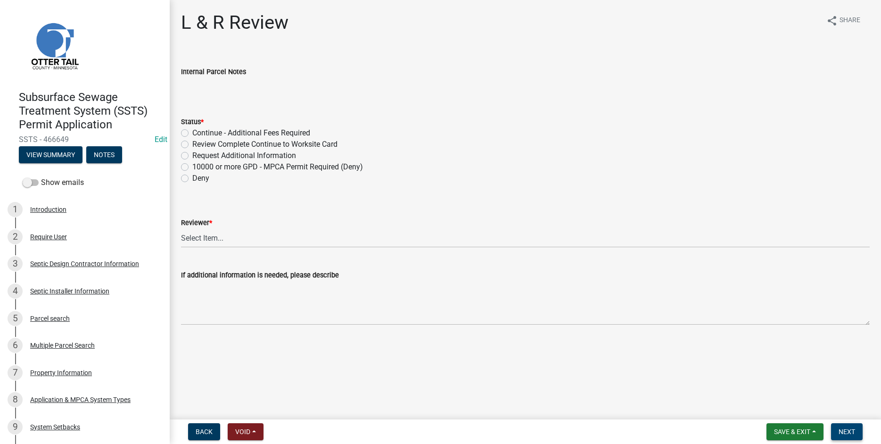
click at [853, 430] on span "Next" at bounding box center [847, 432] width 17 height 8
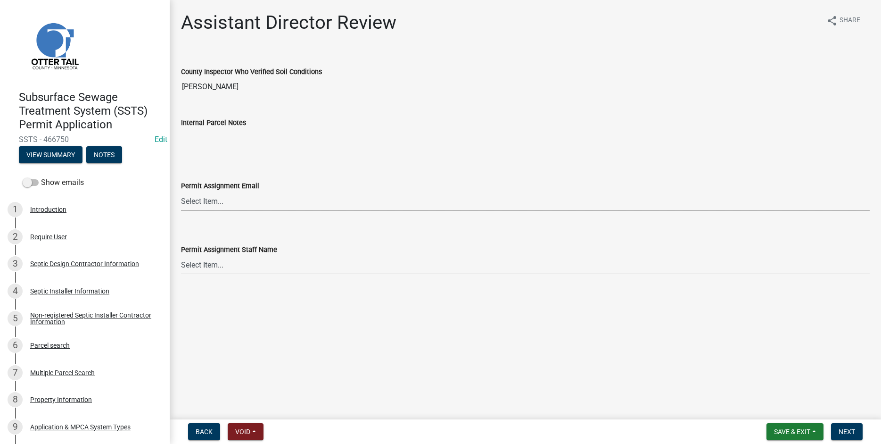
click at [181, 191] on select "Select Item... [PERSON_NAME] ([EMAIL_ADDRESS][DOMAIN_NAME]) [PERSON_NAME] ([EMA…" at bounding box center [525, 200] width 689 height 19
click option "[PERSON_NAME] ([EMAIL_ADDRESS][DOMAIN_NAME])" at bounding box center [0, 0] width 0 height 0
select select "46a67eee-2c7d-4579-9973-15a8b9f9d8c4"
click at [181, 255] on select "Select Item... [PERSON_NAME] [PERSON_NAME] [PERSON_NAME] [PERSON_NAME] [PERSON_…" at bounding box center [525, 264] width 689 height 19
click option "[PERSON_NAME]" at bounding box center [0, 0] width 0 height 0
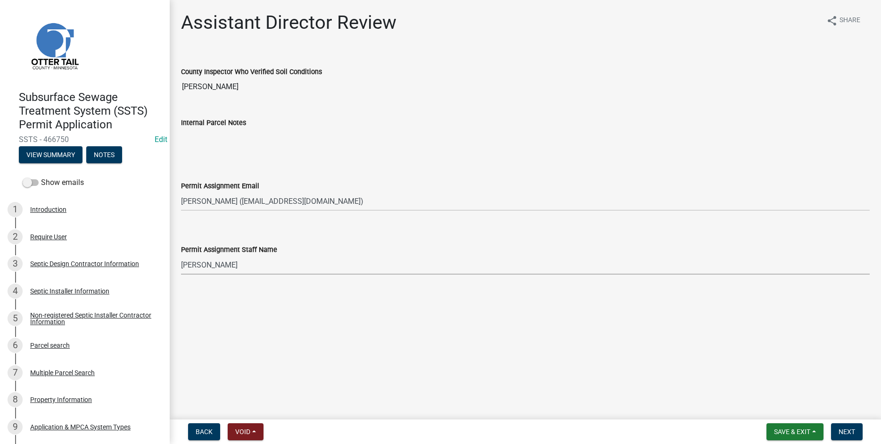
select select "f6a741f6-6d10-4601-9562-2e8ce244b7e0"
click at [845, 434] on span "Next" at bounding box center [847, 432] width 17 height 8
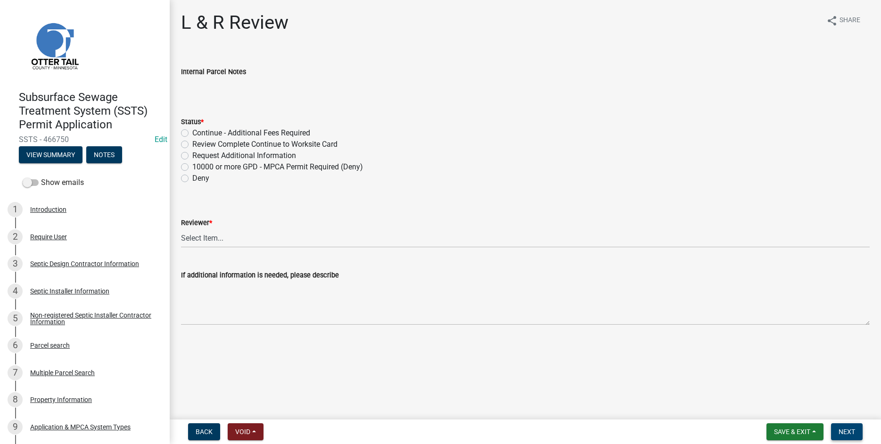
click at [855, 430] on span "Next" at bounding box center [847, 432] width 17 height 8
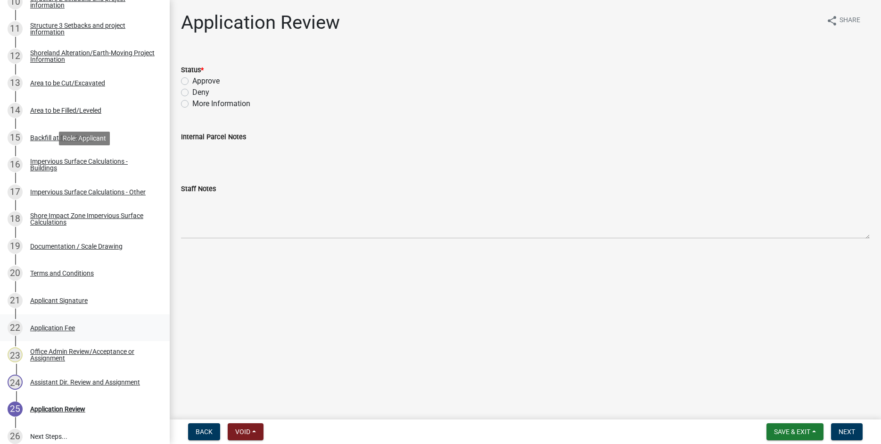
scroll to position [546, 0]
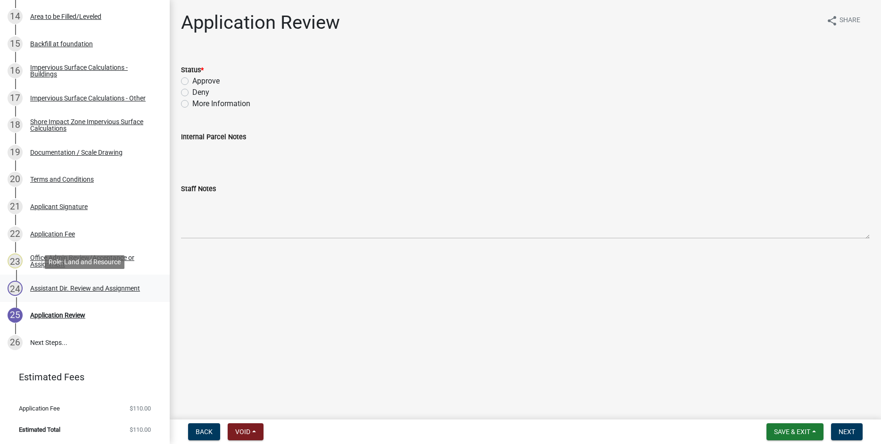
click at [59, 287] on div "Assistant Dir. Review and Assignment" at bounding box center [85, 288] width 110 height 7
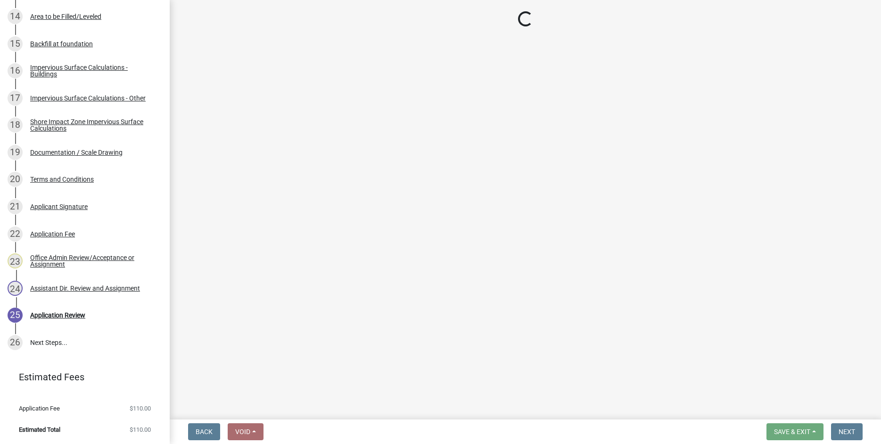
select select "587f38f5-c90e-4c12-9e10-d3e23909bbca"
select select "b1ab52ec-9759-48a2-a5bb-a8b7da6cd639"
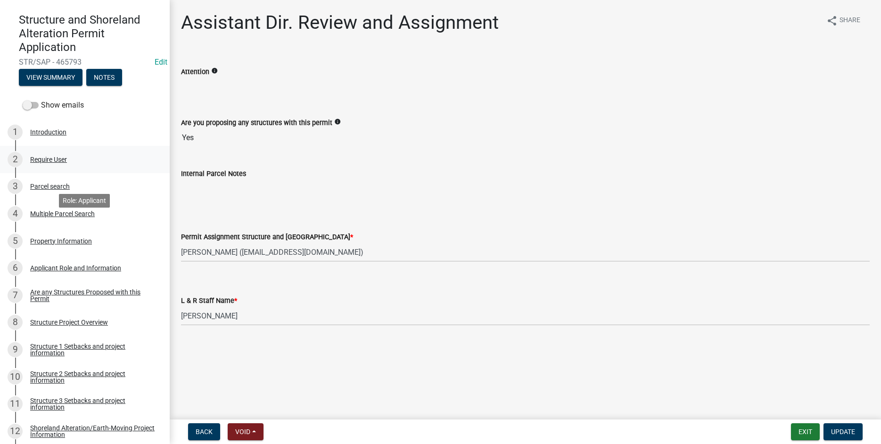
scroll to position [5, 0]
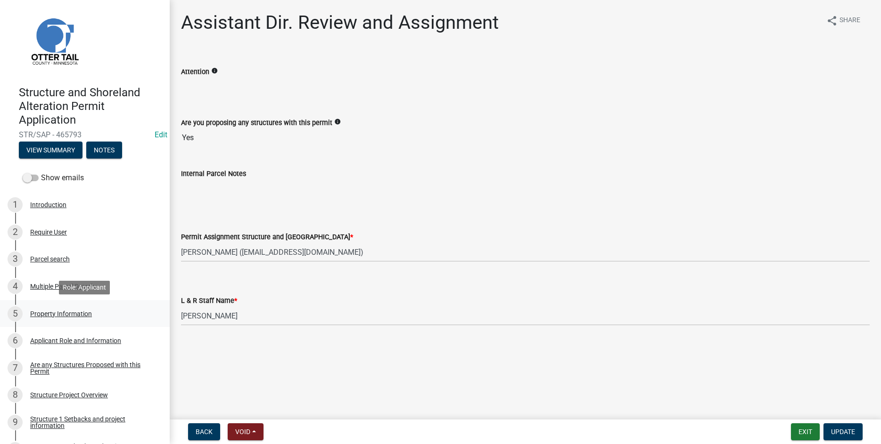
click at [71, 312] on div "Property Information" at bounding box center [61, 313] width 62 height 7
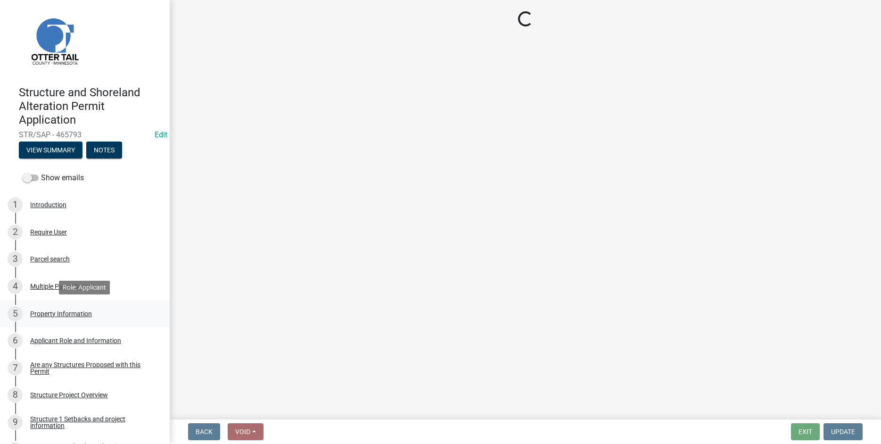
select select "4a506600-9c7c-4e5e-8175-722049be0cbf"
select select "91995f90-6606-463b-bec3-c5862f147548"
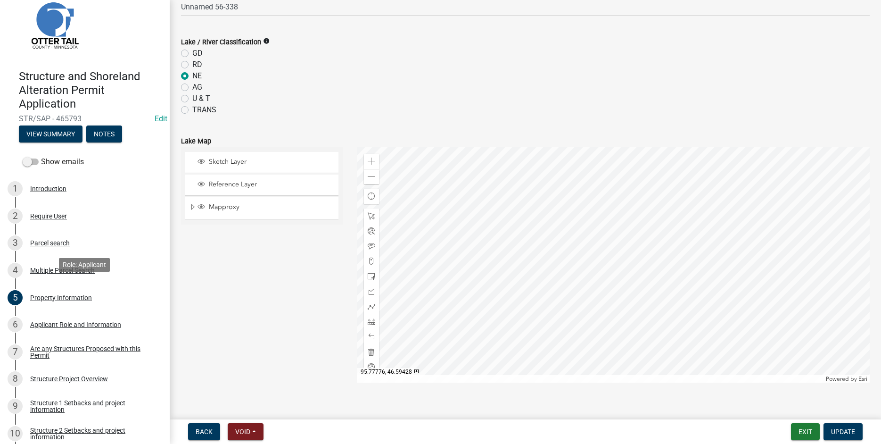
scroll to position [0, 0]
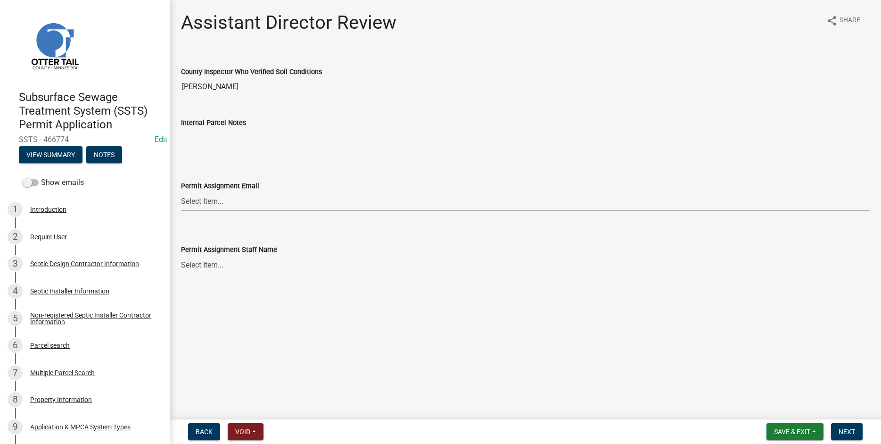
click at [181, 191] on select "Select Item... [PERSON_NAME] ([EMAIL_ADDRESS][DOMAIN_NAME]) [PERSON_NAME] ([EMA…" at bounding box center [525, 200] width 689 height 19
click option "[PERSON_NAME] ([EMAIL_ADDRESS][DOMAIN_NAME])" at bounding box center [0, 0] width 0 height 0
select select "46a67eee-2c7d-4579-9973-15a8b9f9d8c4"
click at [181, 255] on select "Select Item... [PERSON_NAME] [PERSON_NAME] [PERSON_NAME] [PERSON_NAME] [PERSON_…" at bounding box center [525, 264] width 689 height 19
click option "[PERSON_NAME]" at bounding box center [0, 0] width 0 height 0
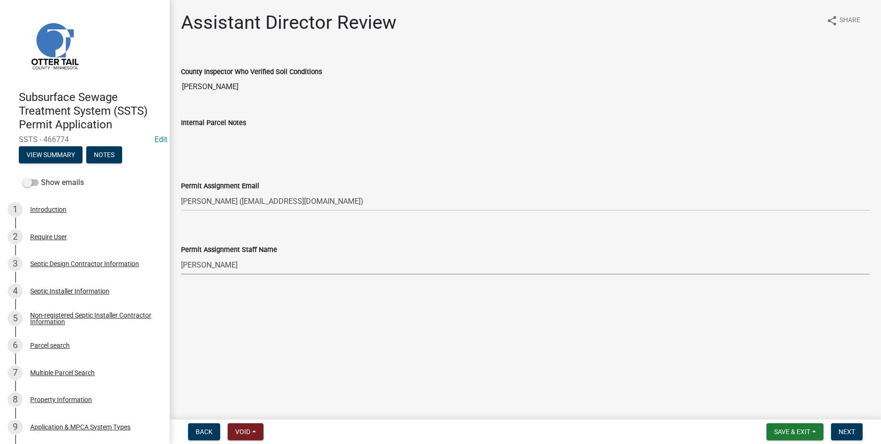
select select "f6a741f6-6d10-4601-9562-2e8ce244b7e0"
click at [847, 434] on span "Next" at bounding box center [847, 432] width 17 height 8
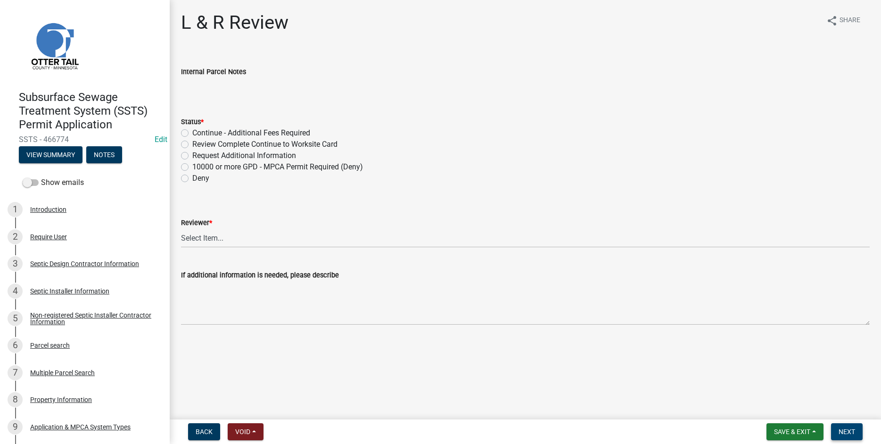
click at [853, 430] on span "Next" at bounding box center [847, 432] width 17 height 8
